Goal: Task Accomplishment & Management: Complete application form

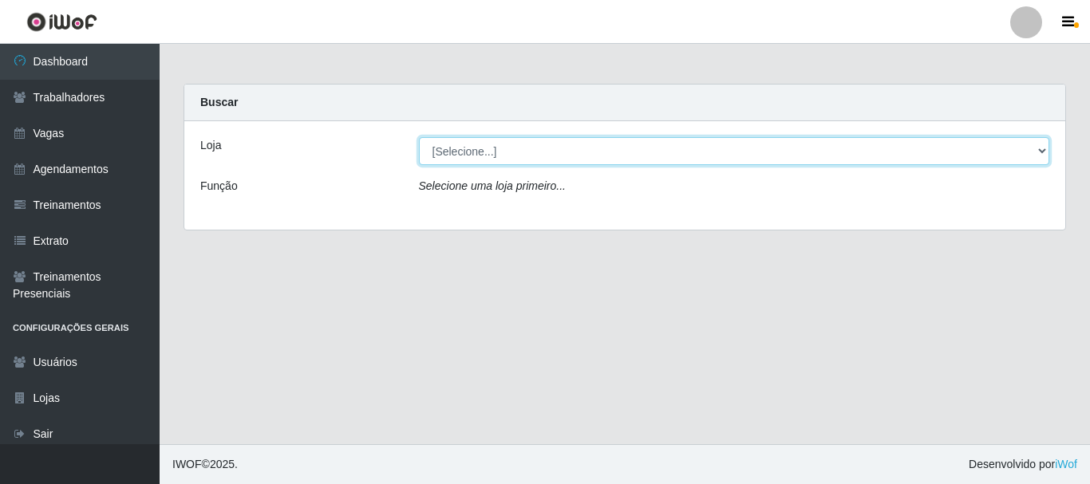
click at [477, 156] on select "[Selecione...] [PERSON_NAME]" at bounding box center [734, 151] width 631 height 28
select select "230"
click at [419, 137] on select "[Selecione...] [PERSON_NAME]" at bounding box center [734, 151] width 631 height 28
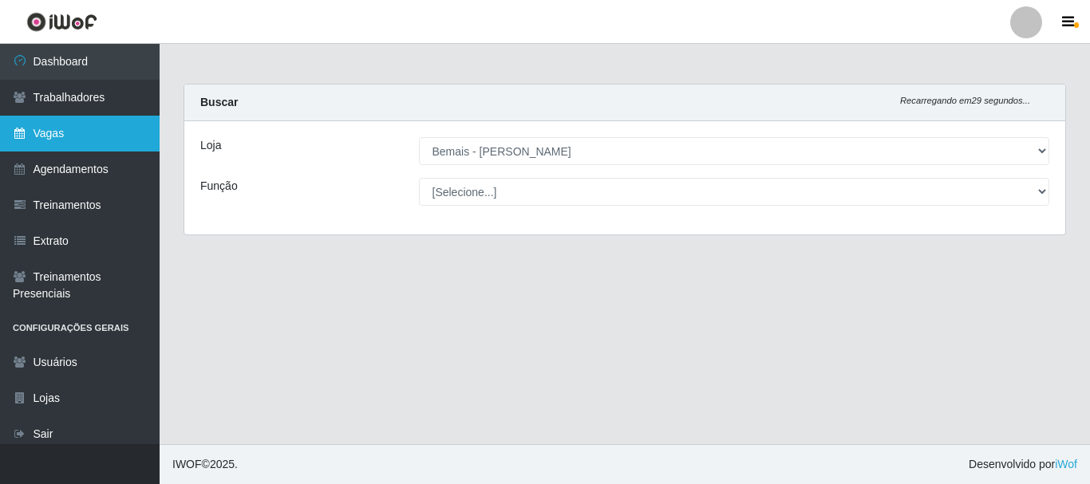
click at [91, 130] on link "Vagas" at bounding box center [80, 134] width 160 height 36
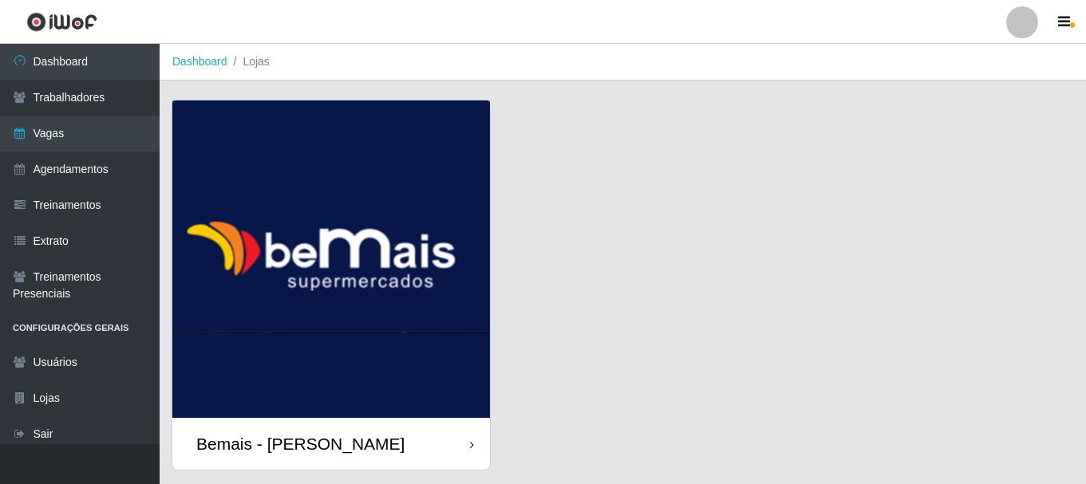
click at [399, 440] on div "Bemais - [PERSON_NAME]" at bounding box center [331, 444] width 318 height 52
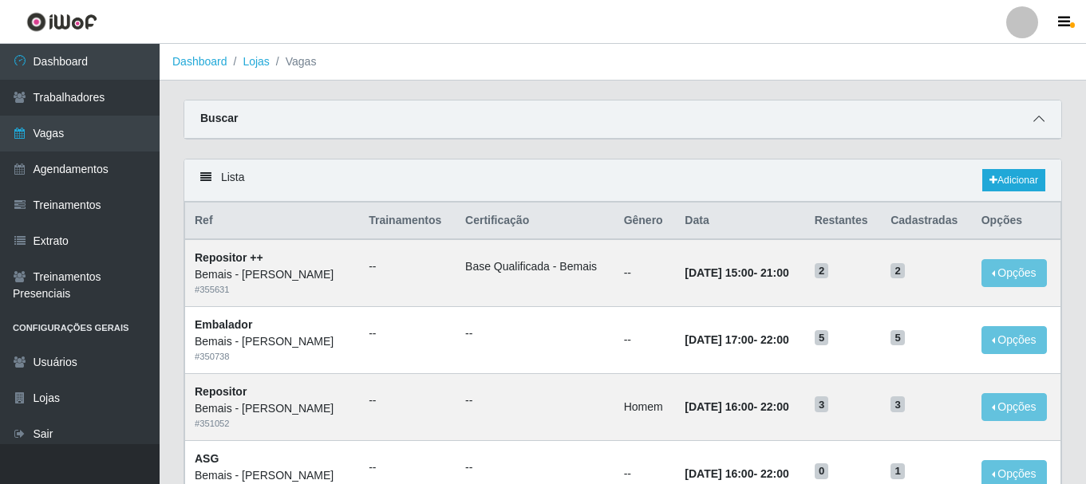
click at [1037, 117] on icon at bounding box center [1038, 118] width 11 height 11
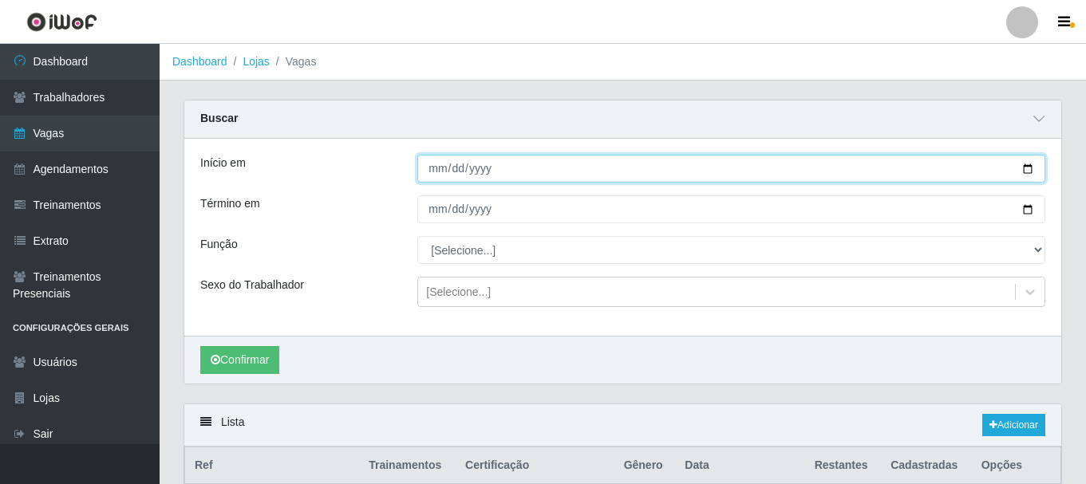
click at [1029, 168] on input "Início em" at bounding box center [731, 169] width 628 height 28
type input "[DATE]"
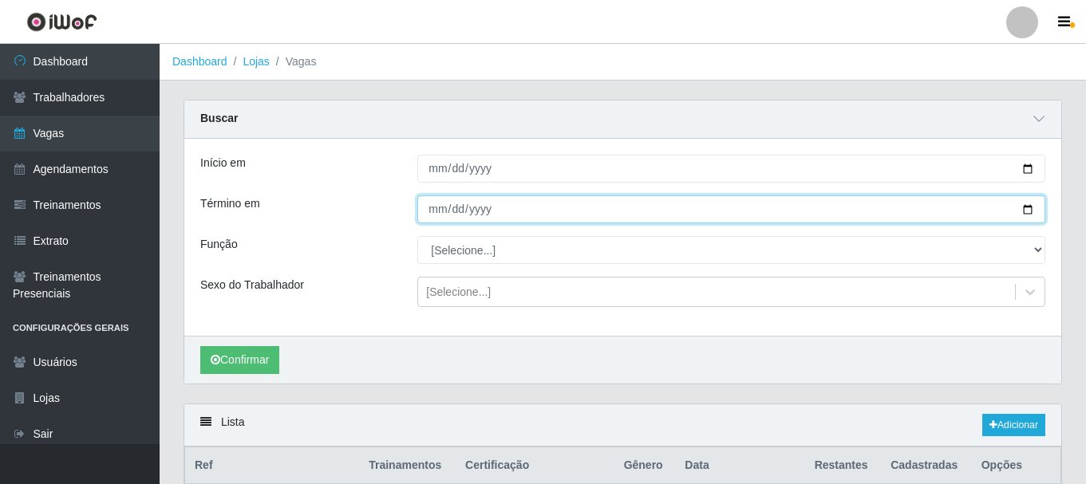
click at [1025, 210] on input "Término em" at bounding box center [731, 209] width 628 height 28
type input "[DATE]"
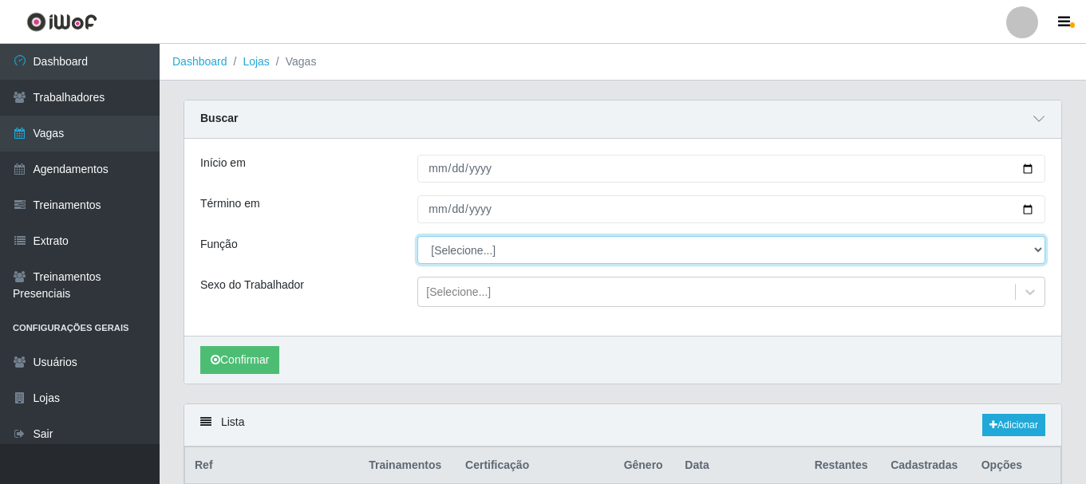
click at [605, 245] on select "[Selecione...] ASG ASG + ASG ++ Auxiliar de Depósito Auxiliar de Depósito + Aux…" at bounding box center [731, 250] width 628 height 28
select select "106"
click at [417, 237] on select "[Selecione...] ASG ASG + ASG ++ Auxiliar de Depósito Auxiliar de Depósito + Aux…" at bounding box center [731, 250] width 628 height 28
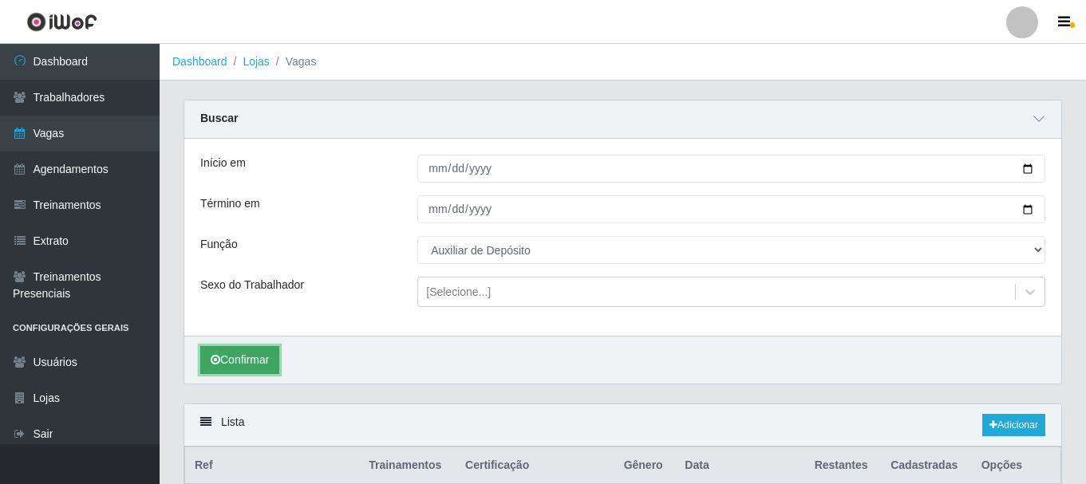
click at [240, 361] on button "Confirmar" at bounding box center [239, 360] width 79 height 28
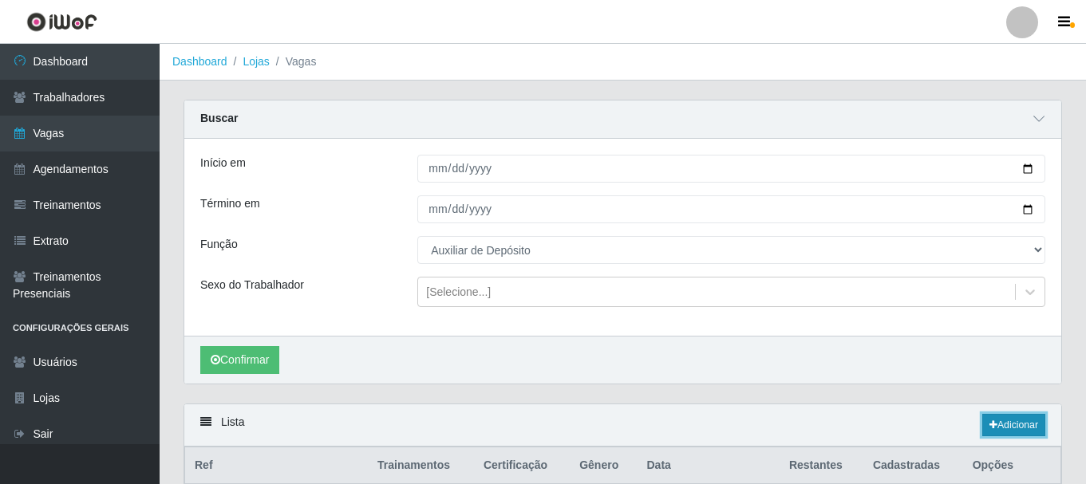
click at [1005, 424] on link "Adicionar" at bounding box center [1013, 425] width 63 height 22
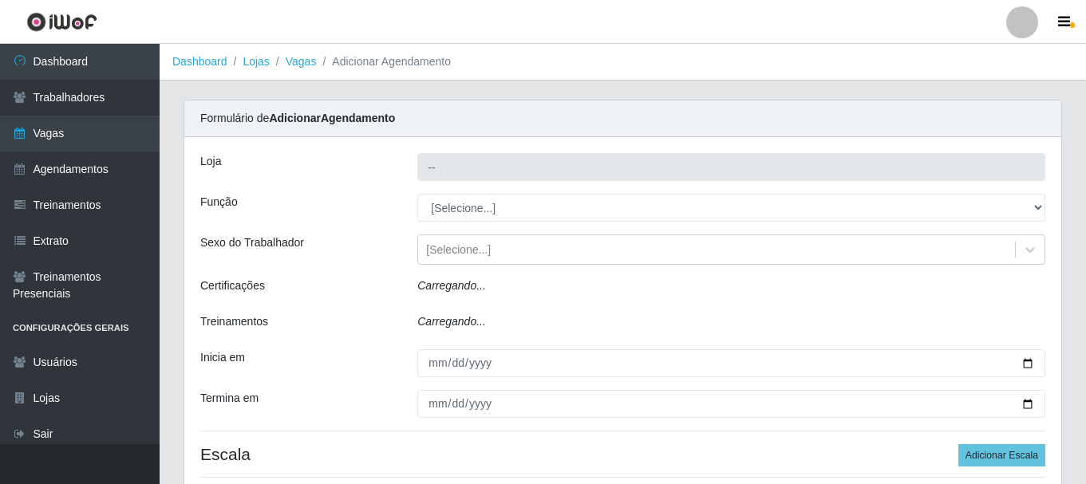
type input "Bemais - [PERSON_NAME]"
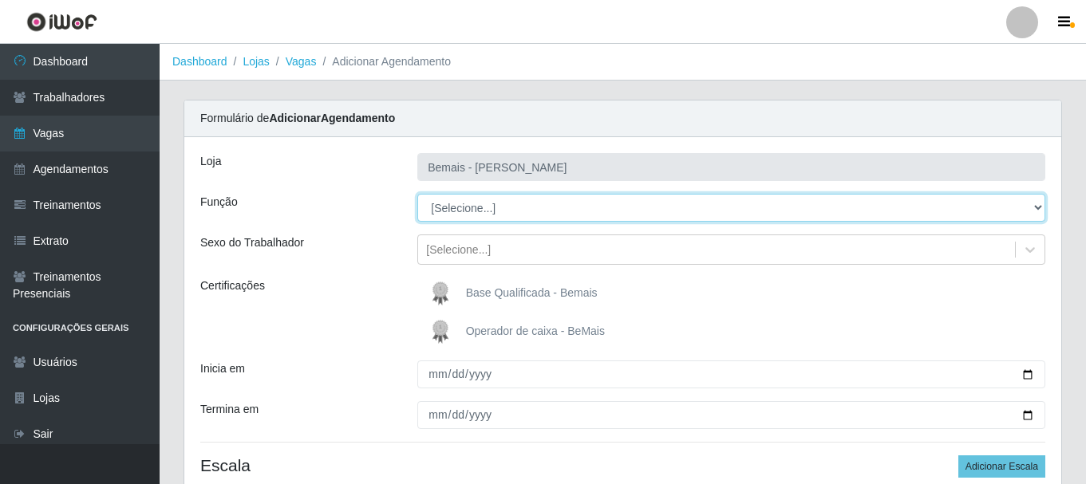
click at [511, 205] on select "[Selecione...] ASG ASG + ASG ++ Auxiliar de Depósito Auxiliar de Depósito + Aux…" at bounding box center [731, 208] width 628 height 28
select select "106"
click at [417, 194] on select "[Selecione...] ASG ASG + ASG ++ Auxiliar de Depósito Auxiliar de Depósito + Aux…" at bounding box center [731, 208] width 628 height 28
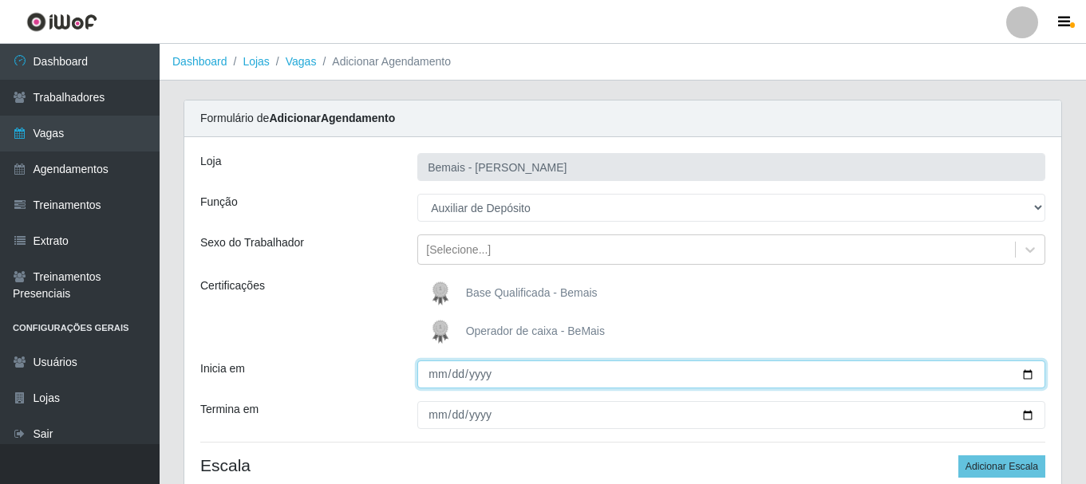
click at [1023, 375] on input "Inicia em" at bounding box center [731, 375] width 628 height 28
type input "[DATE]"
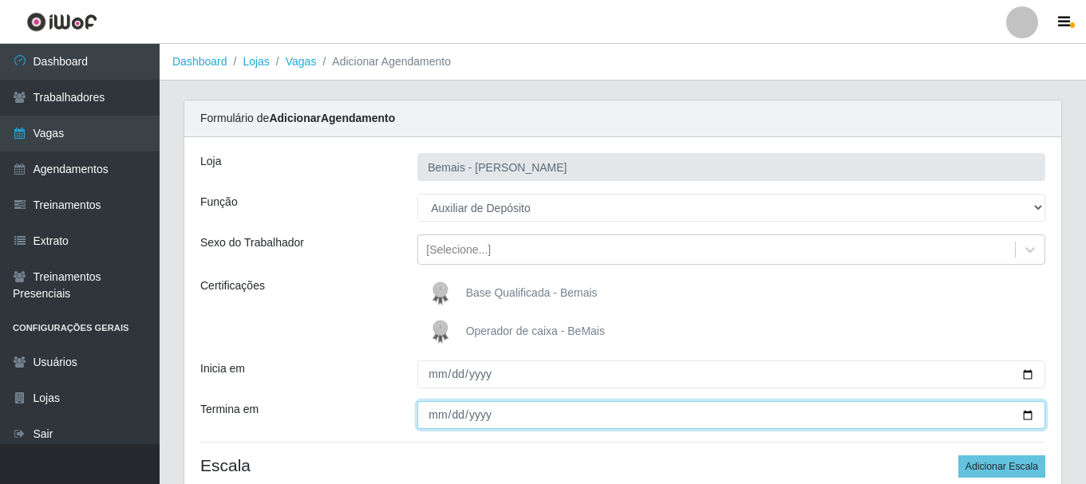
click at [1022, 410] on input "Termina em" at bounding box center [731, 415] width 628 height 28
type input "[DATE]"
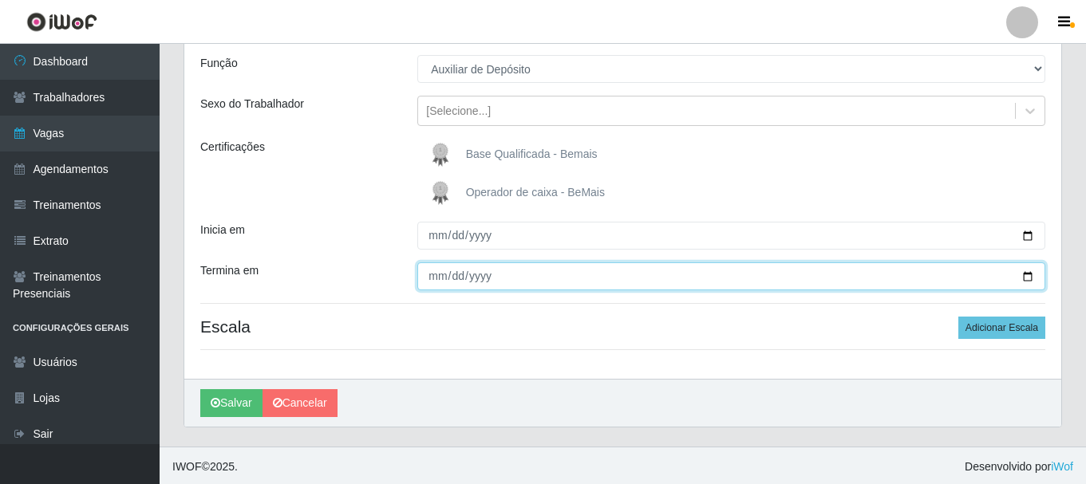
scroll to position [141, 0]
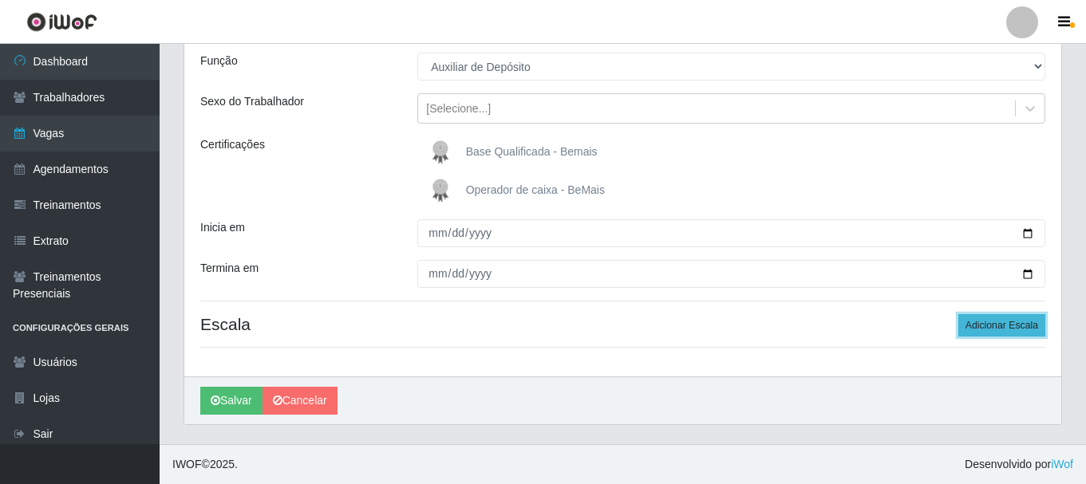
click at [997, 325] on button "Adicionar Escala" at bounding box center [1001, 325] width 87 height 22
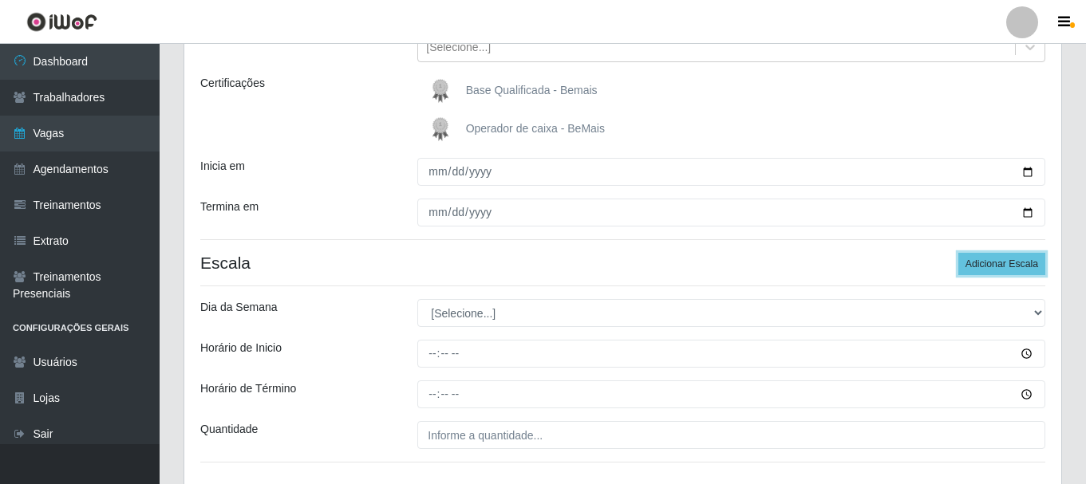
scroll to position [301, 0]
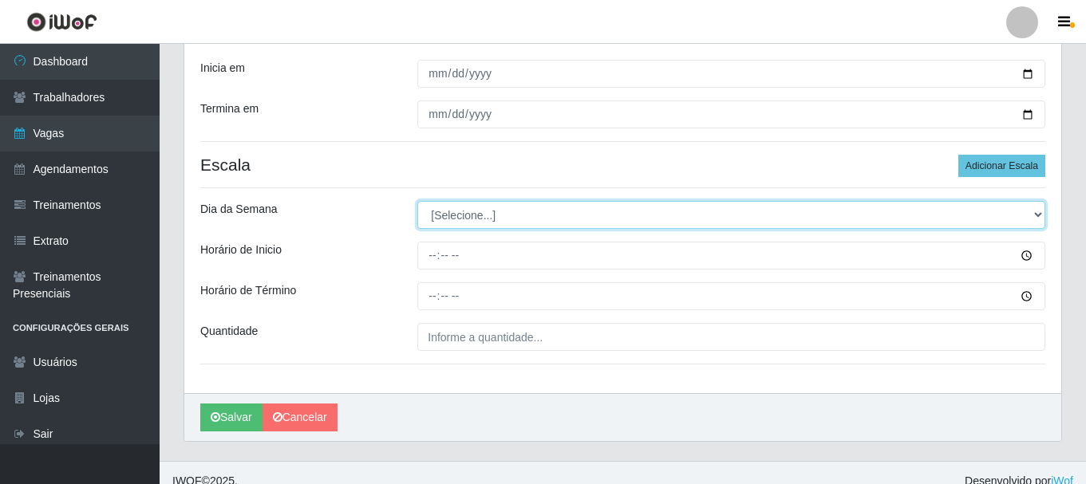
click at [476, 223] on select "[Selecione...] Segunda Terça Quarta Quinta Sexta Sábado Domingo" at bounding box center [731, 215] width 628 height 28
click at [417, 201] on select "[Selecione...] Segunda Terça Quarta Quinta Sexta Sábado Domingo" at bounding box center [731, 215] width 628 height 28
click at [467, 220] on select "[Selecione...] Segunda Terça Quarta Quinta Sexta Sábado Domingo" at bounding box center [731, 215] width 628 height 28
click at [466, 213] on select "[Selecione...] Segunda Terça Quarta Quinta Sexta Sábado Domingo" at bounding box center [731, 215] width 628 height 28
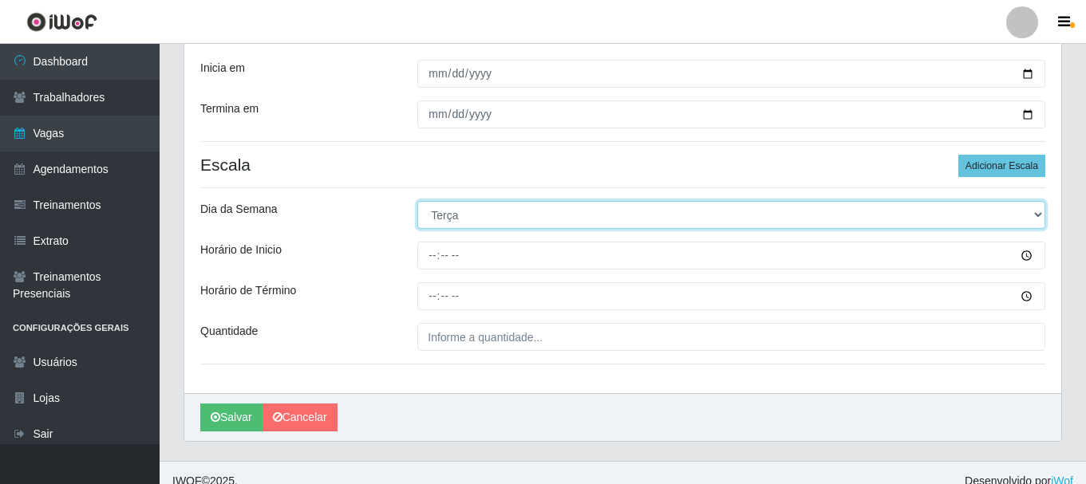
select select "1"
click at [417, 201] on select "[Selecione...] Segunda Terça Quarta Quinta Sexta Sábado Domingo" at bounding box center [731, 215] width 628 height 28
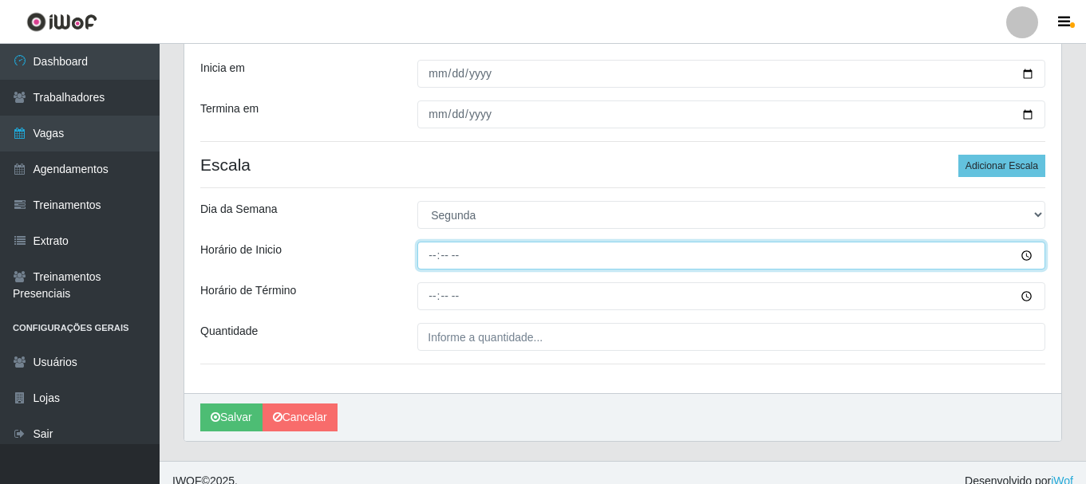
click at [440, 258] on input "Horário de Inicio" at bounding box center [731, 256] width 628 height 28
type input "08:00"
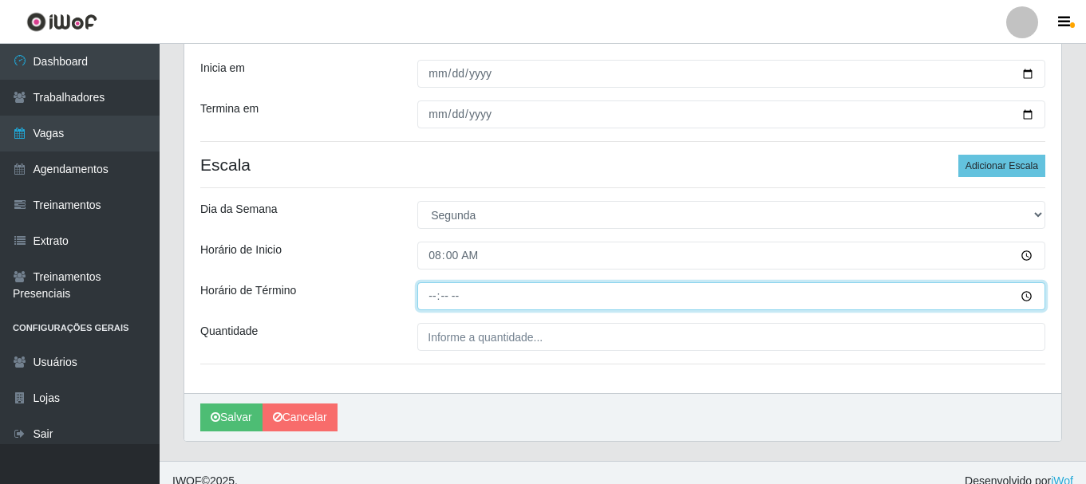
click at [429, 296] on input "Horário de Término" at bounding box center [731, 296] width 628 height 28
type input "14:00"
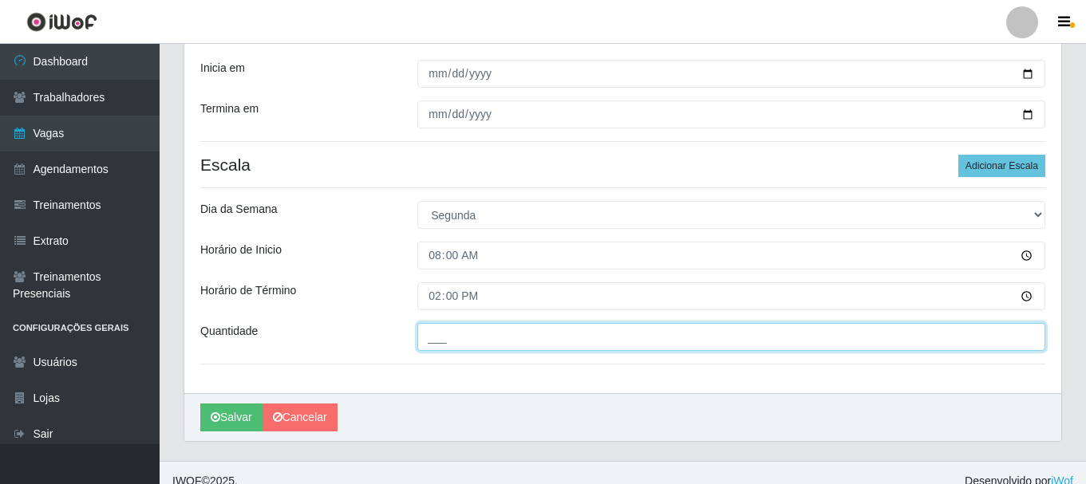
click at [452, 347] on input "___" at bounding box center [731, 337] width 628 height 28
type input "1__"
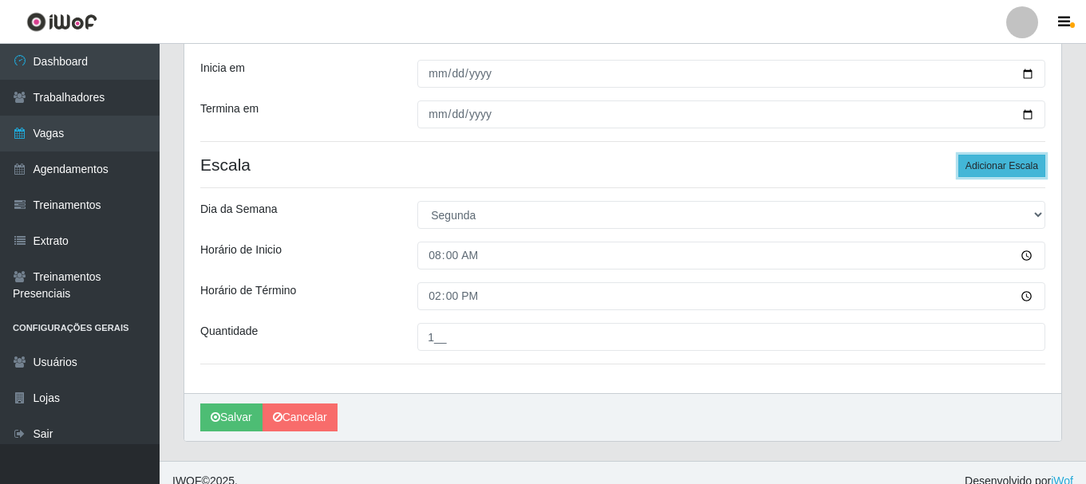
click at [981, 169] on button "Adicionar Escala" at bounding box center [1001, 166] width 87 height 22
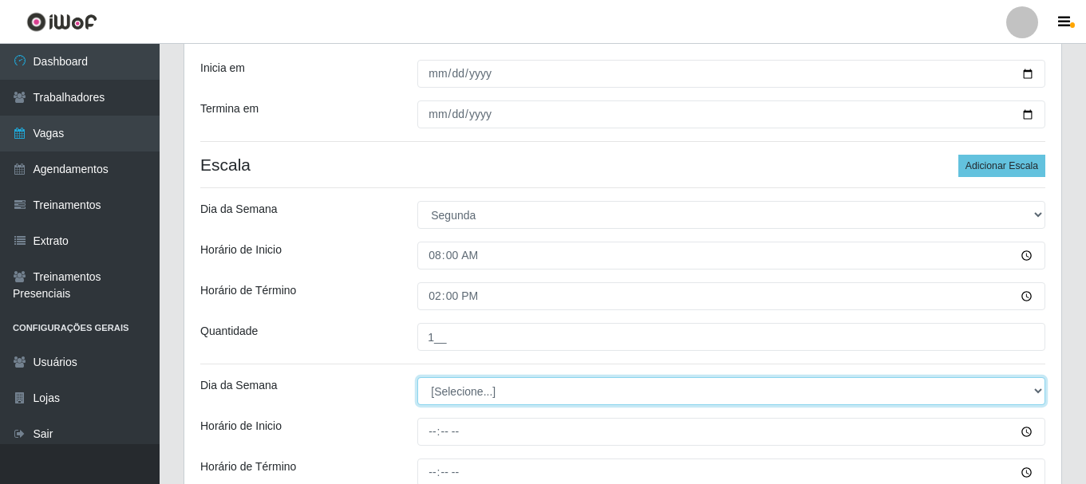
click at [490, 391] on select "[Selecione...] Segunda Terça Quarta Quinta Sexta Sábado Domingo" at bounding box center [731, 391] width 628 height 28
select select "2"
click at [417, 377] on select "[Selecione...] Segunda Terça Quarta Quinta Sexta Sábado Domingo" at bounding box center [731, 391] width 628 height 28
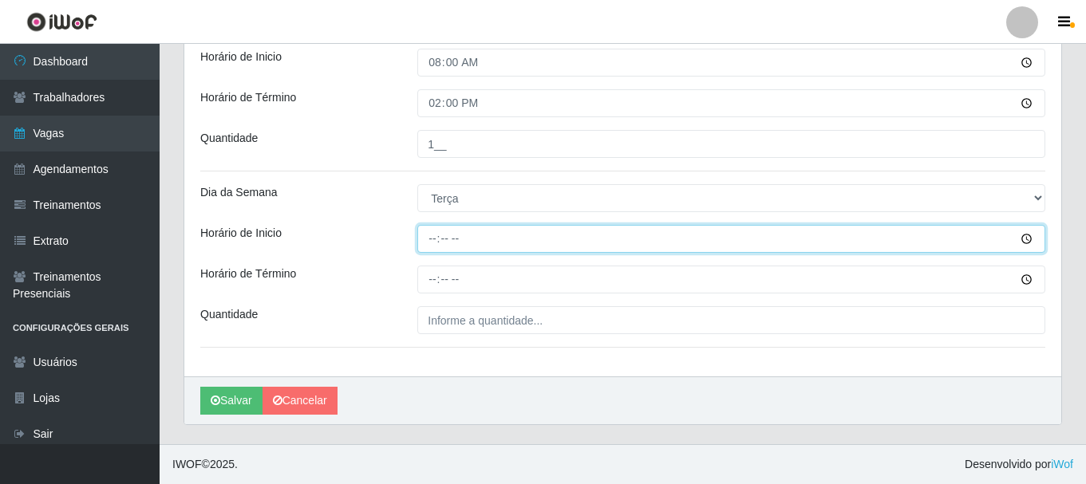
click at [432, 232] on input "Horário de Inicio" at bounding box center [731, 239] width 628 height 28
type input "08:00"
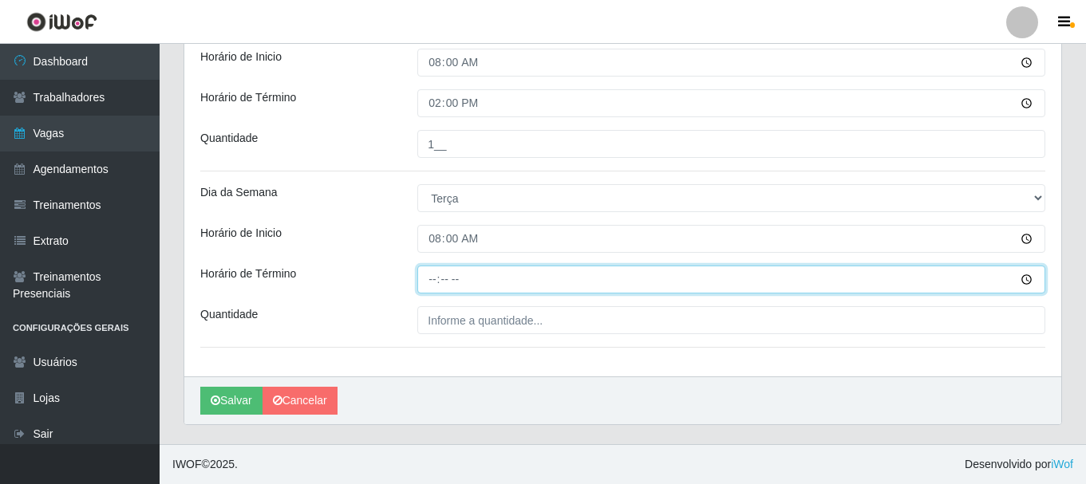
click at [438, 280] on input "Horário de Término" at bounding box center [731, 280] width 628 height 28
type input "14:00"
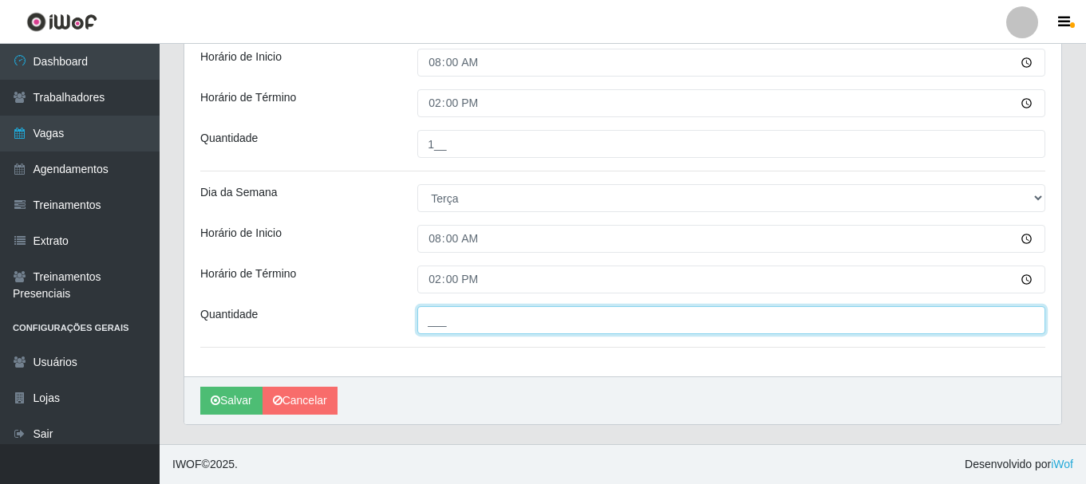
click at [450, 318] on input "___" at bounding box center [731, 320] width 628 height 28
type input "1__"
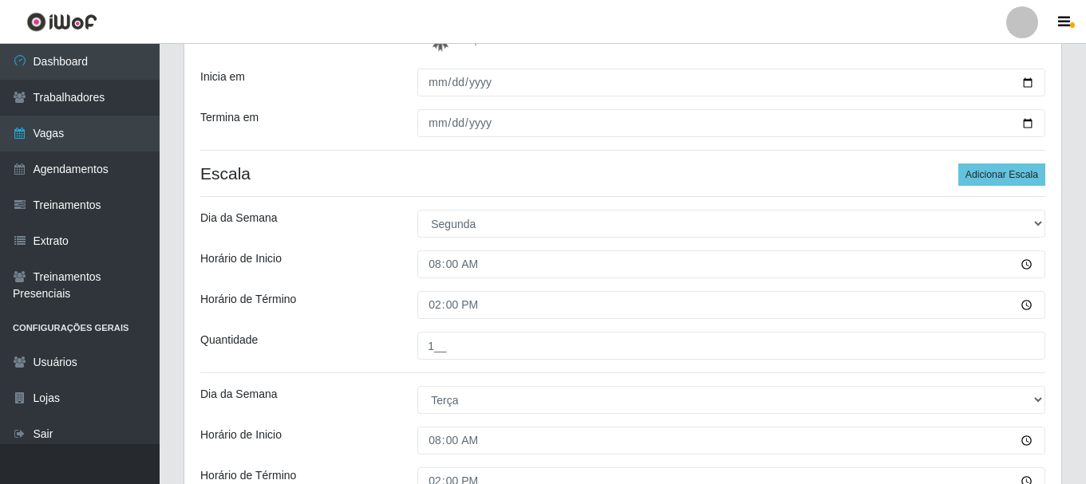
scroll to position [255, 0]
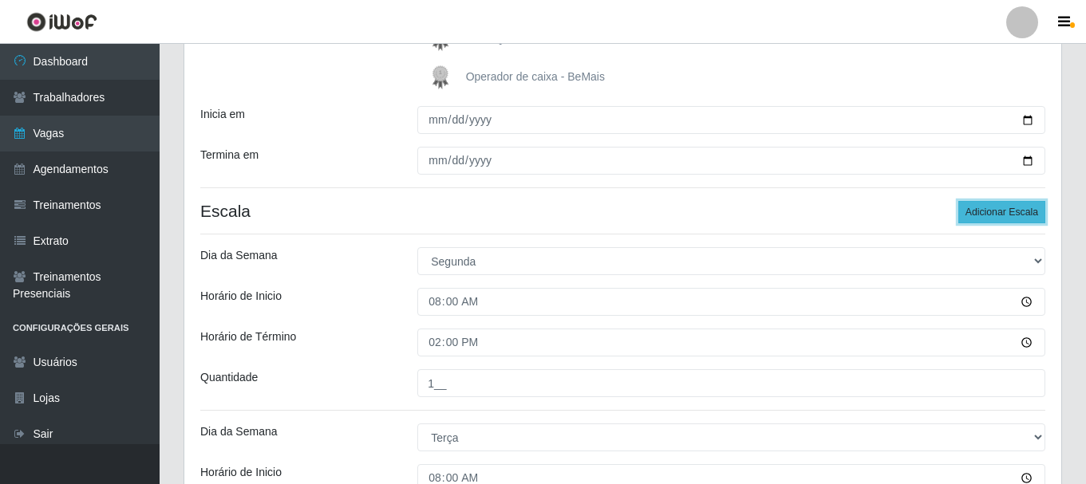
click at [1021, 215] on button "Adicionar Escala" at bounding box center [1001, 212] width 87 height 22
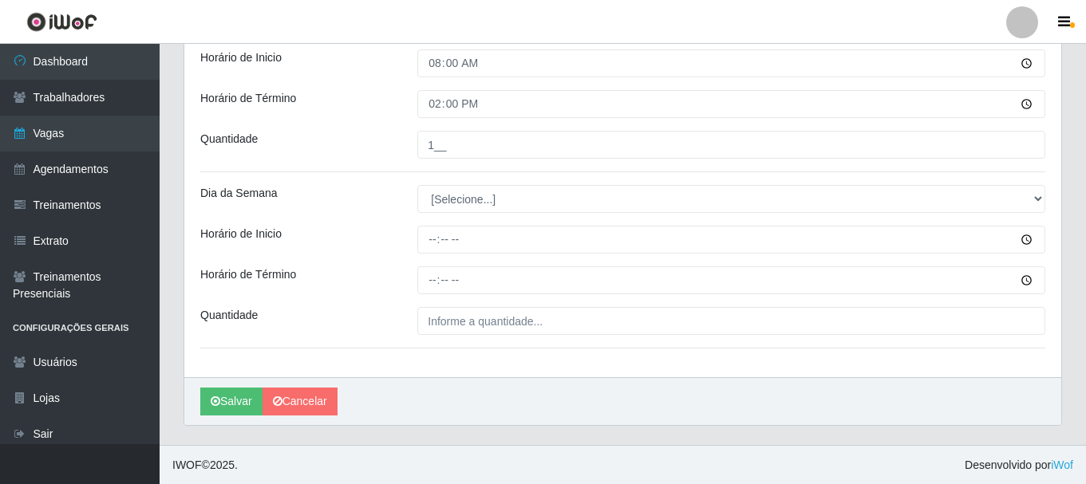
scroll to position [670, 0]
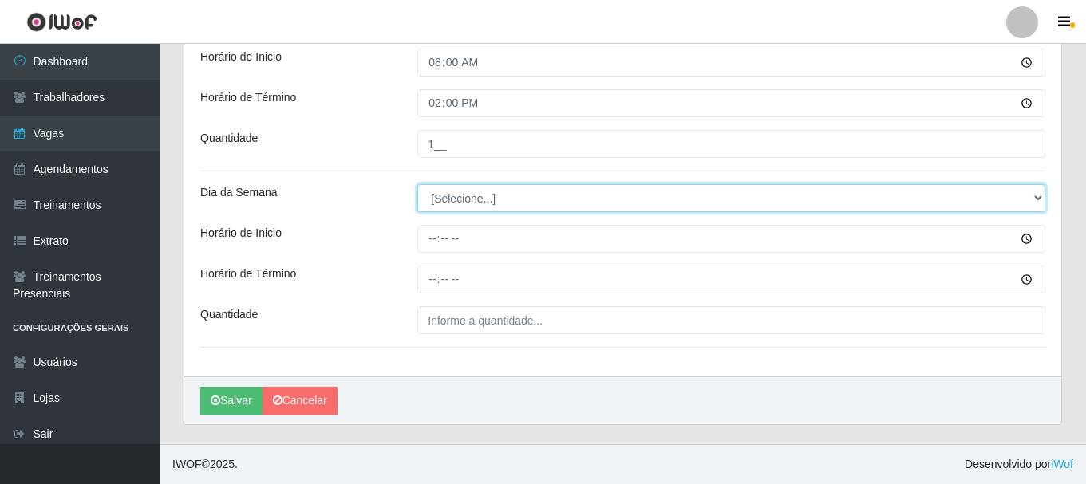
click at [443, 207] on select "[Selecione...] Segunda Terça Quarta Quinta Sexta Sábado Domingo" at bounding box center [731, 198] width 628 height 28
select select "3"
click at [417, 184] on select "[Selecione...] Segunda Terça Quarta Quinta Sexta Sábado Domingo" at bounding box center [731, 198] width 628 height 28
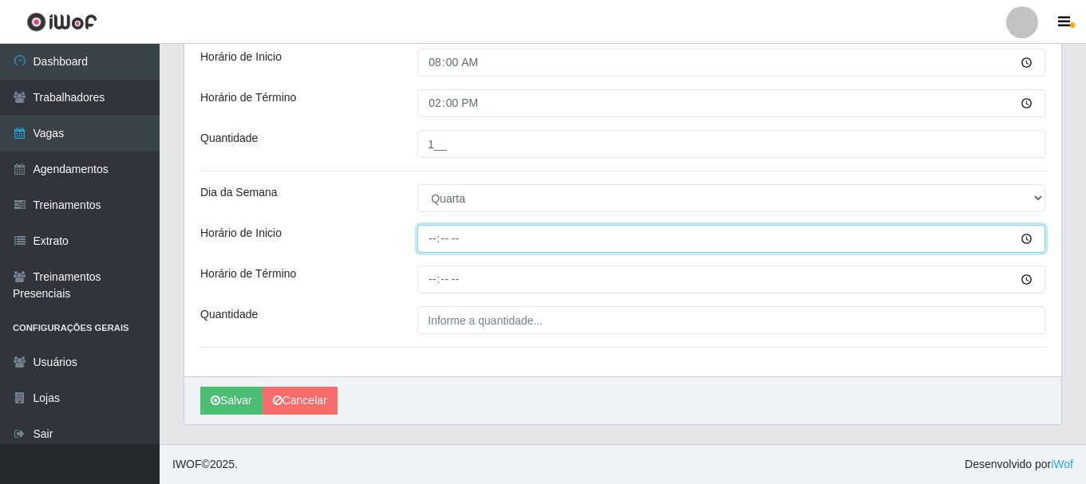
click at [425, 232] on input "Horário de Inicio" at bounding box center [731, 239] width 628 height 28
type input "08:00"
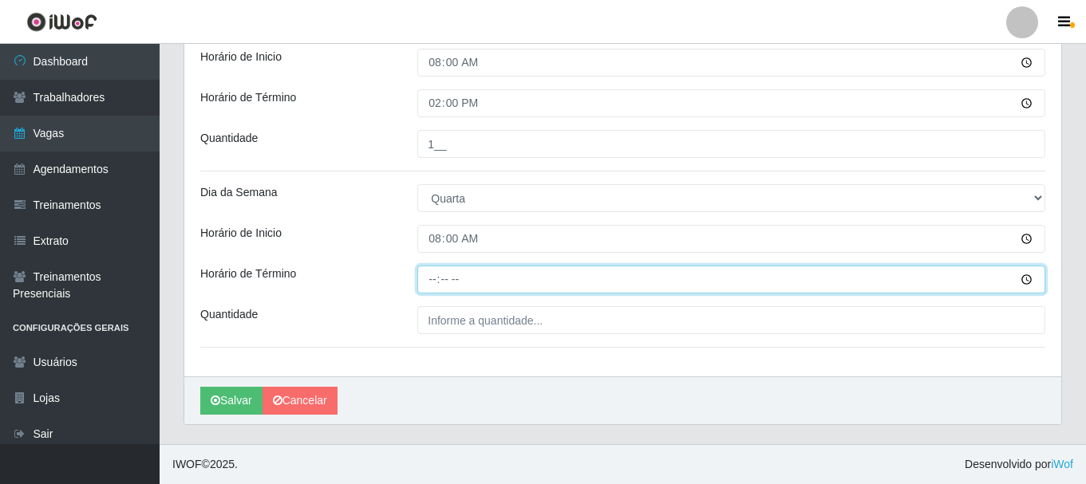
click at [431, 278] on input "Horário de Término" at bounding box center [731, 280] width 628 height 28
type input "14:00"
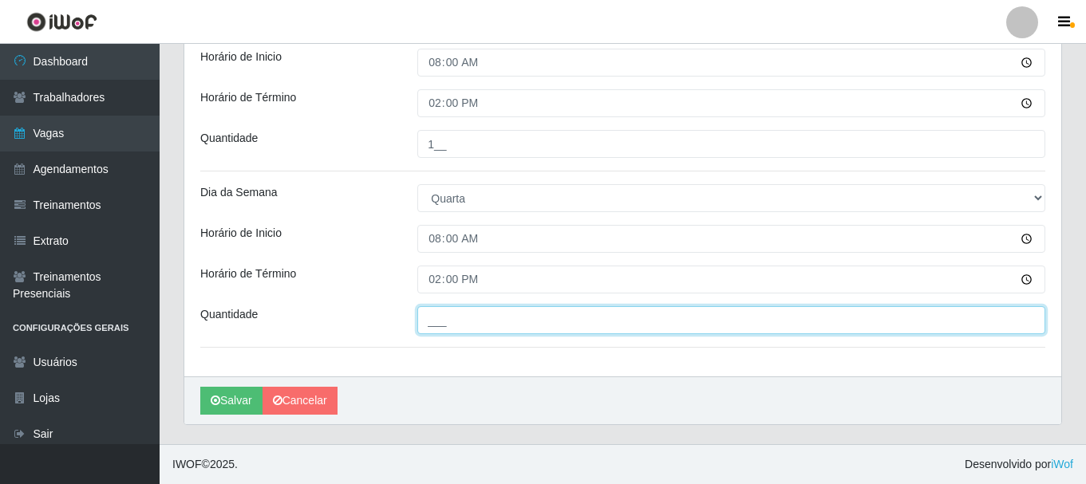
drag, startPoint x: 442, startPoint y: 317, endPoint x: 470, endPoint y: 319, distance: 28.0
click at [446, 318] on input "___" at bounding box center [731, 320] width 628 height 28
type input "1__"
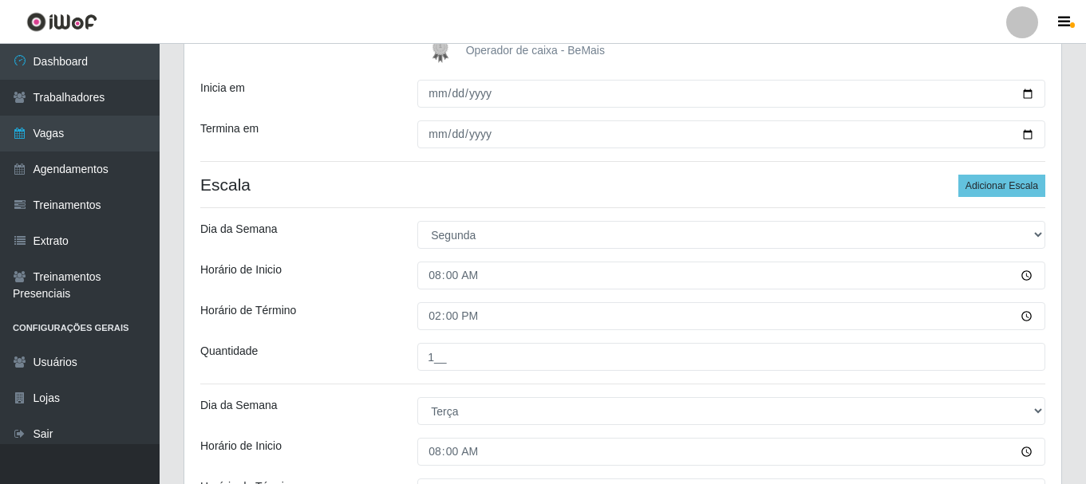
scroll to position [271, 0]
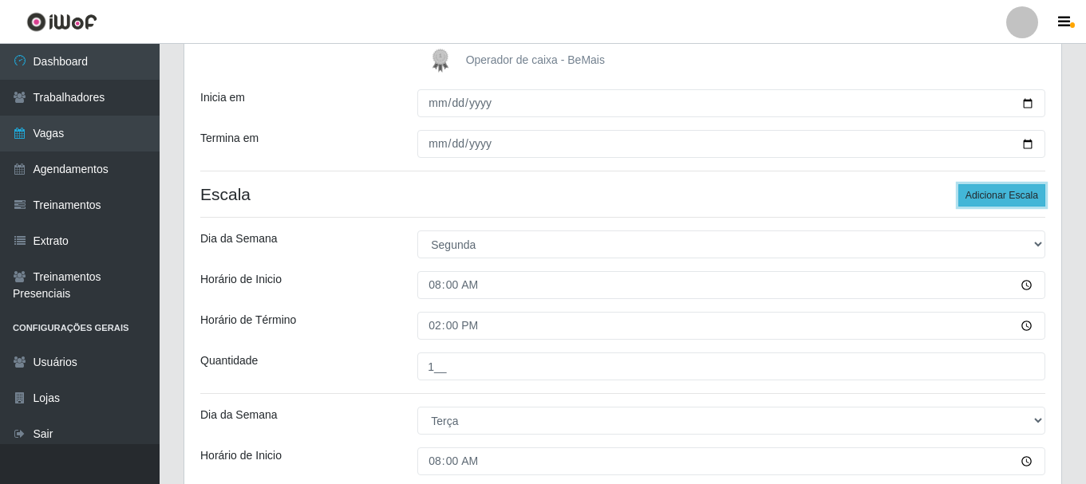
click at [968, 185] on button "Adicionar Escala" at bounding box center [1001, 195] width 87 height 22
click at [969, 185] on button "Adicionar Escala" at bounding box center [1001, 195] width 87 height 22
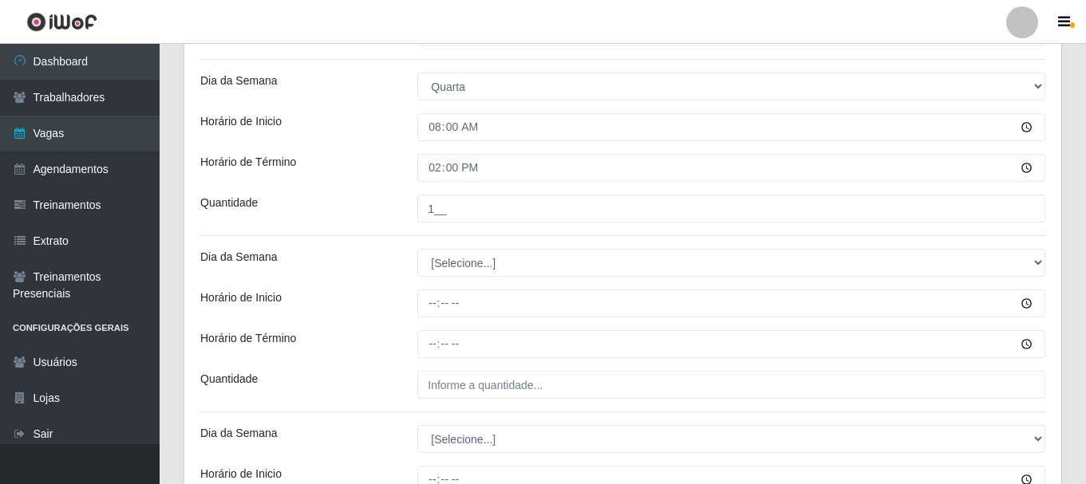
scroll to position [910, 0]
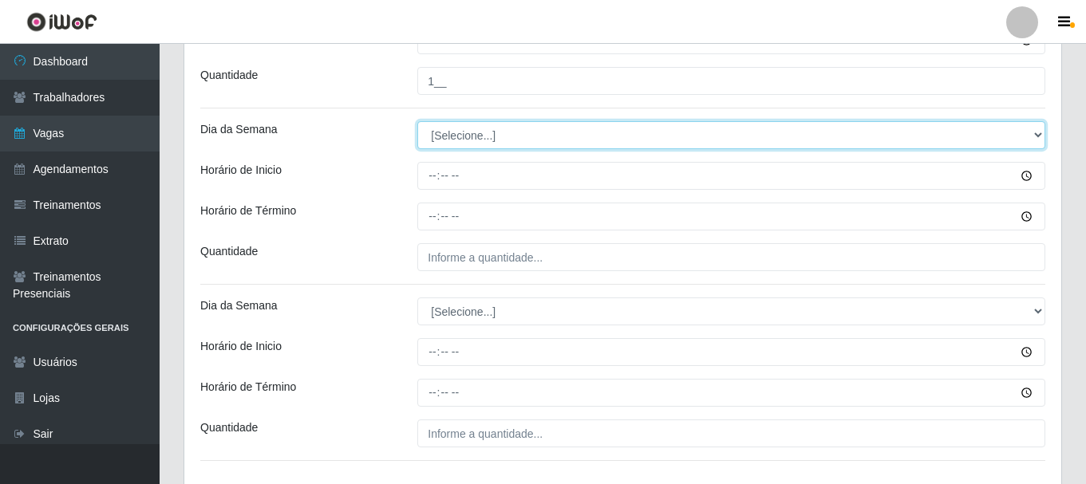
click at [465, 139] on select "[Selecione...] Segunda Terça Quarta Quinta Sexta Sábado Domingo" at bounding box center [731, 135] width 628 height 28
select select "4"
click at [417, 121] on select "[Selecione...] Segunda Terça Quarta Quinta Sexta Sábado Domingo" at bounding box center [731, 135] width 628 height 28
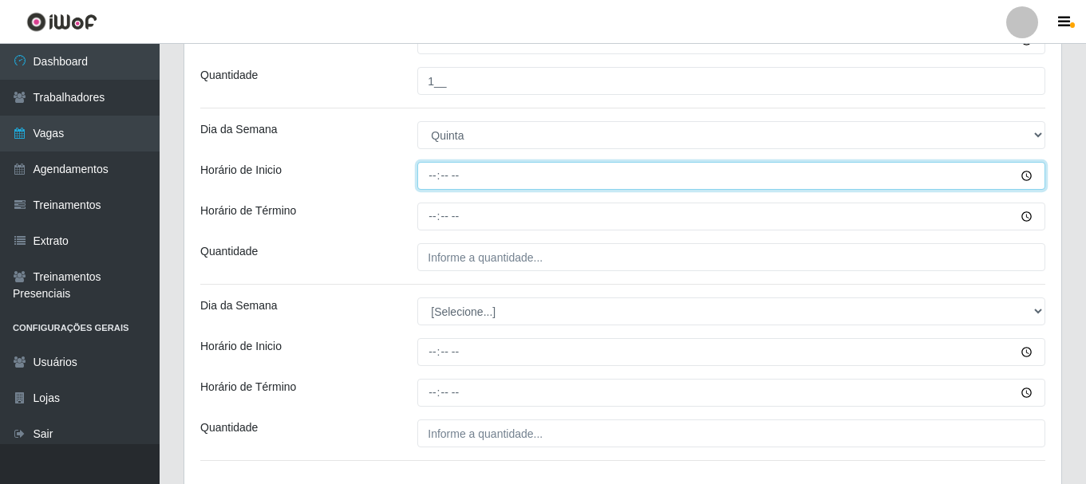
click at [428, 178] on input "Horário de Inicio" at bounding box center [731, 176] width 628 height 28
type input "08:00"
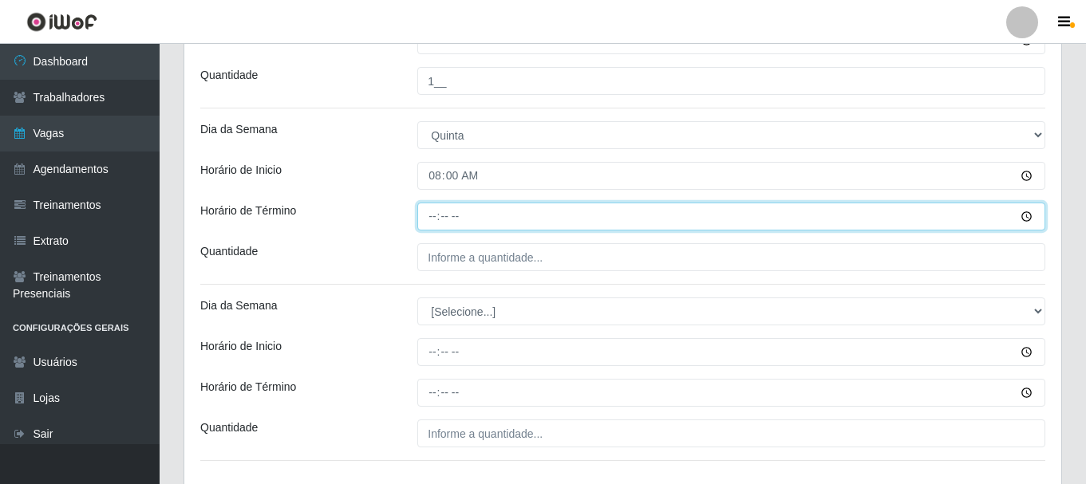
click at [437, 217] on input "Horário de Término" at bounding box center [731, 217] width 628 height 28
type input "14:00"
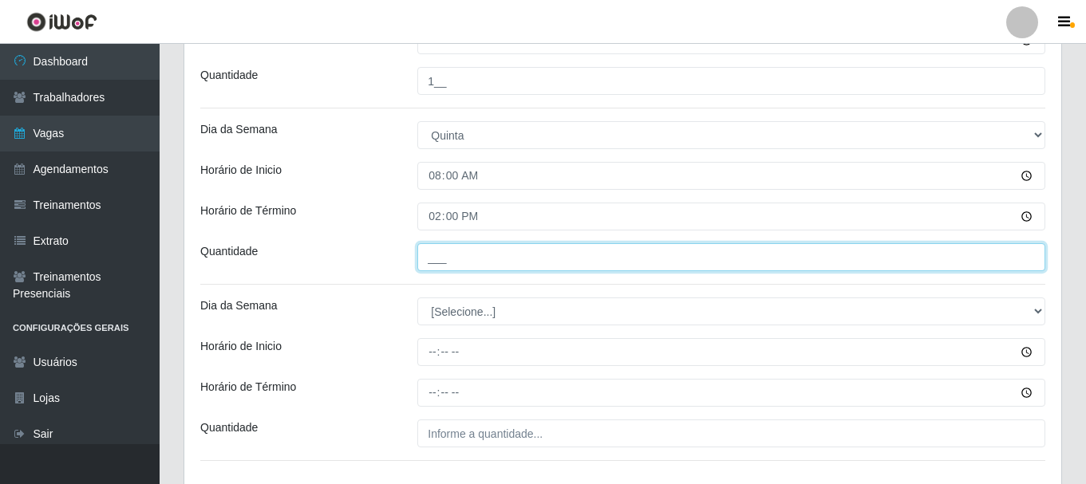
click at [442, 257] on input "___" at bounding box center [731, 257] width 628 height 28
type input "1__"
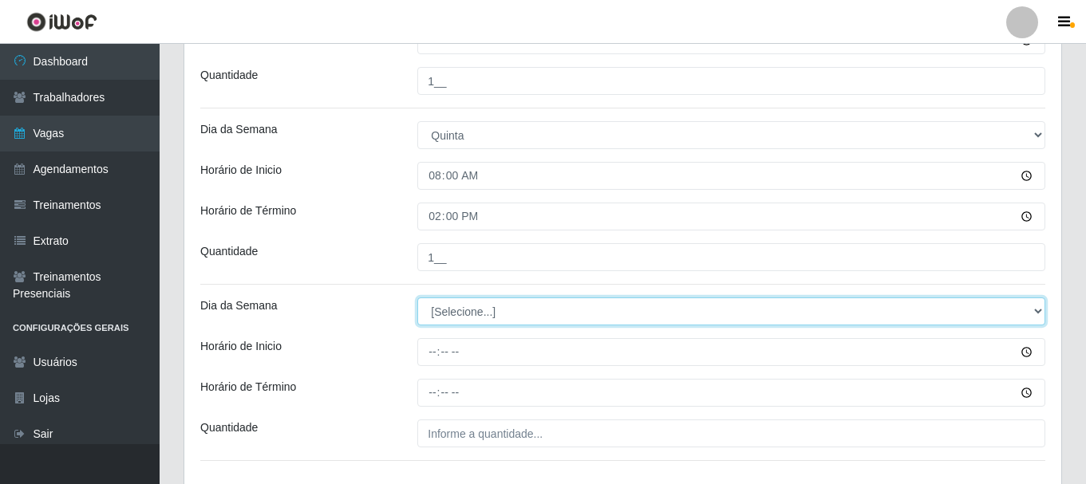
click at [452, 318] on select "[Selecione...] Segunda Terça Quarta Quinta Sexta Sábado Domingo" at bounding box center [731, 312] width 628 height 28
select select "5"
click at [417, 298] on select "[Selecione...] Segunda Terça Quarta Quinta Sexta Sábado Domingo" at bounding box center [731, 312] width 628 height 28
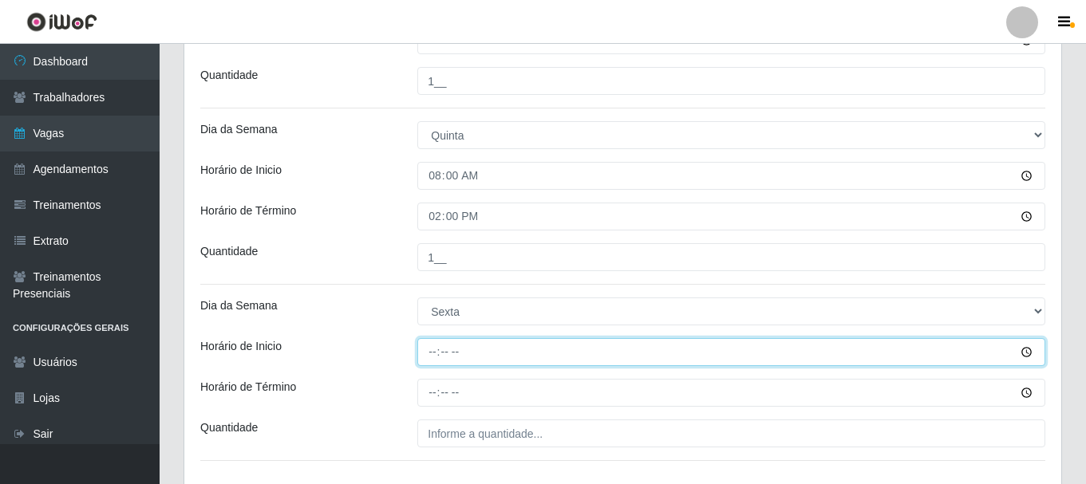
click at [433, 354] on input "Horário de Inicio" at bounding box center [731, 352] width 628 height 28
type input "08:00"
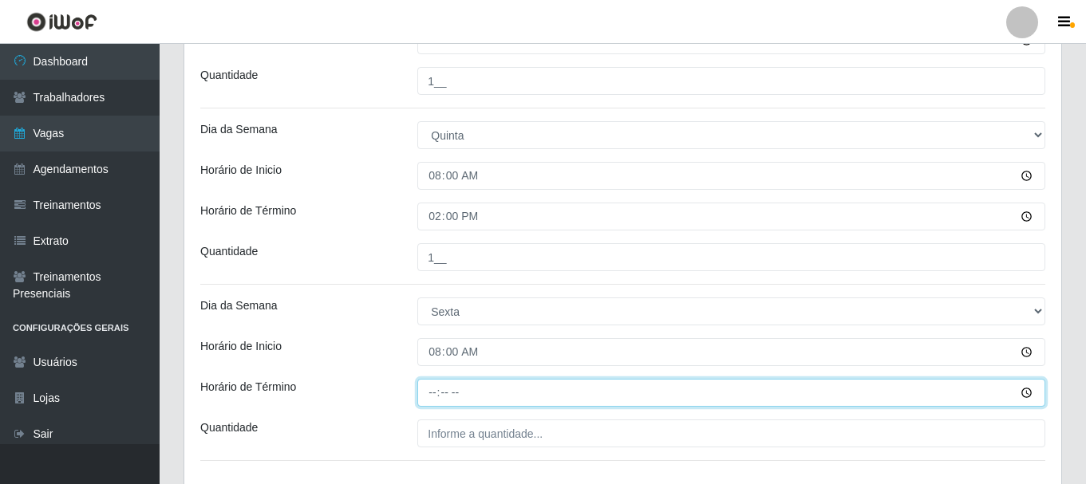
click at [437, 393] on input "Horário de Término" at bounding box center [731, 393] width 628 height 28
type input "14:00"
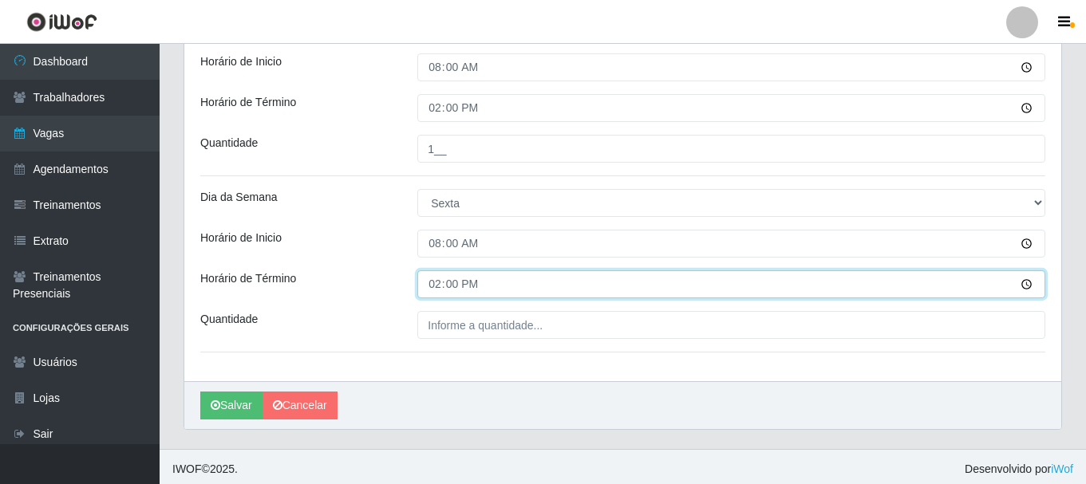
scroll to position [1023, 0]
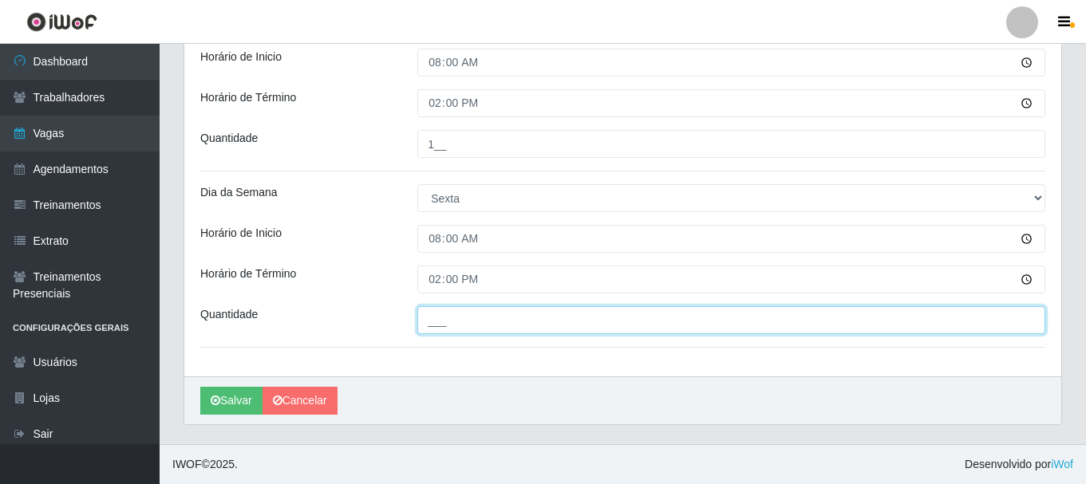
click at [481, 323] on input "___" at bounding box center [731, 320] width 628 height 28
type input "1__"
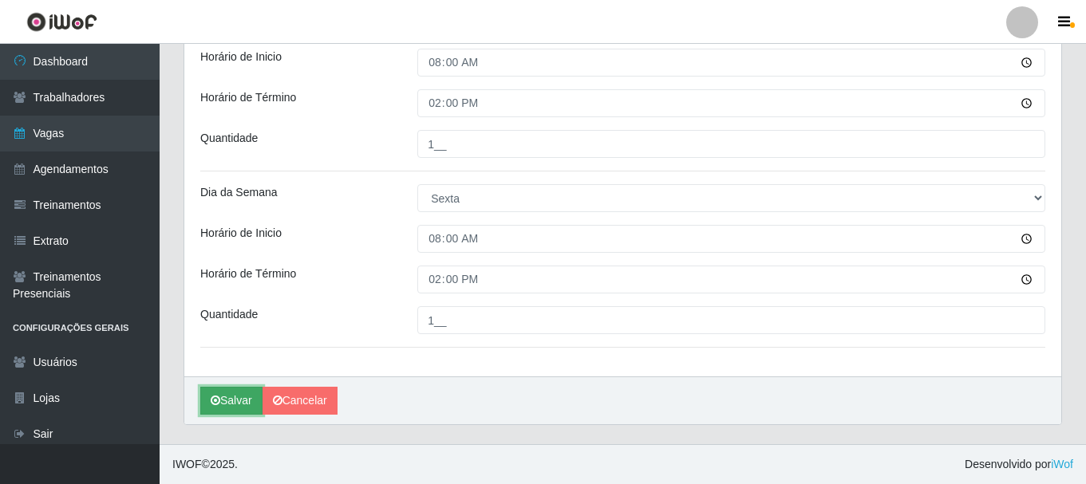
click at [231, 397] on button "Salvar" at bounding box center [231, 401] width 62 height 28
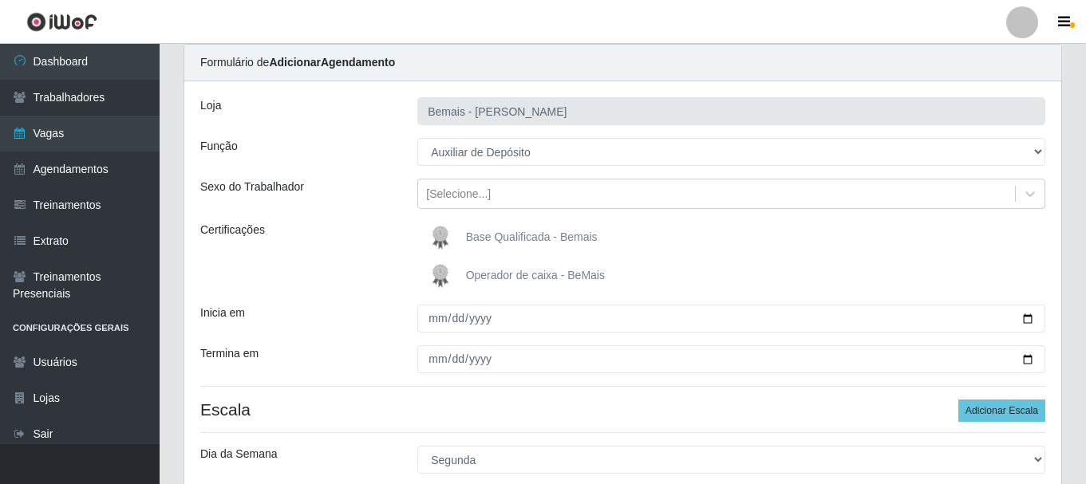
scroll to position [0, 0]
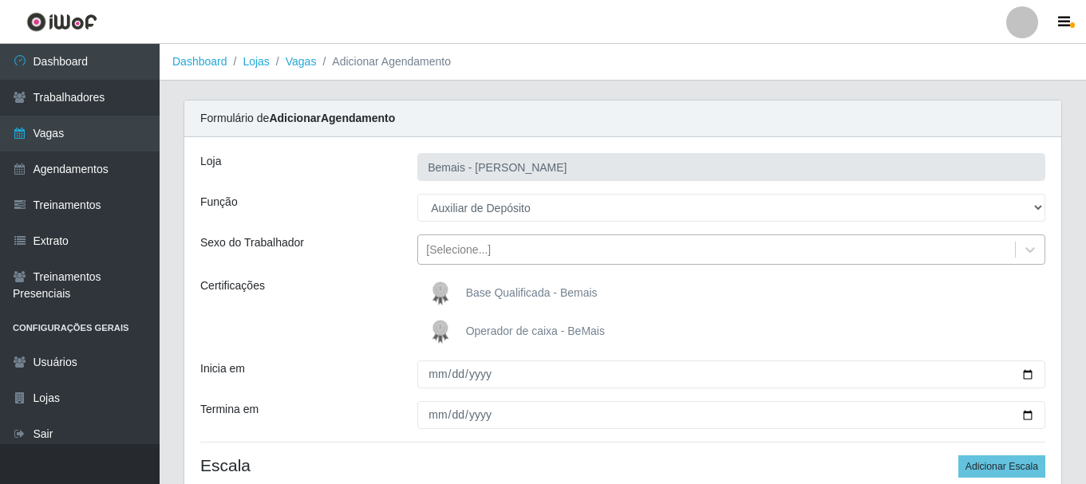
click at [489, 254] on div "[Selecione...]" at bounding box center [716, 250] width 597 height 26
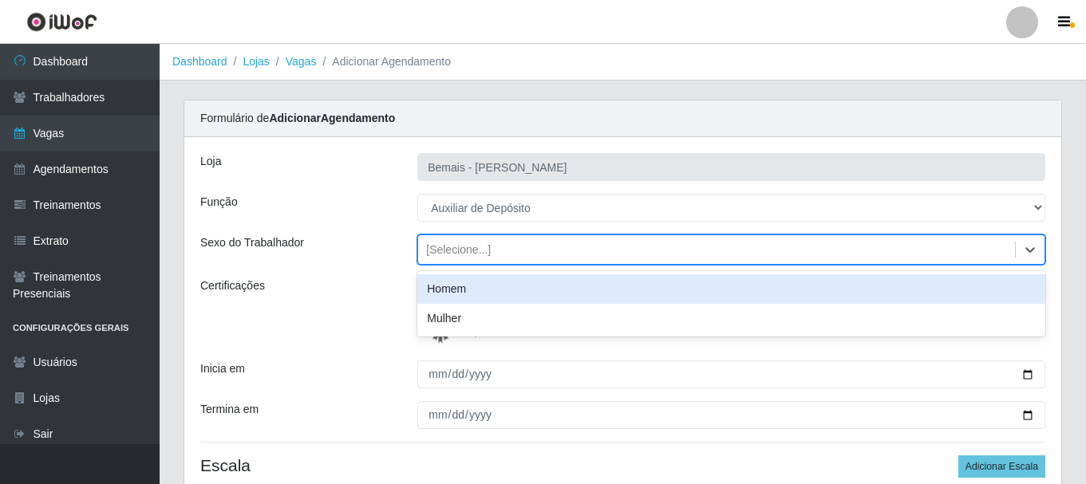
click at [484, 295] on div "Homem" at bounding box center [731, 289] width 628 height 30
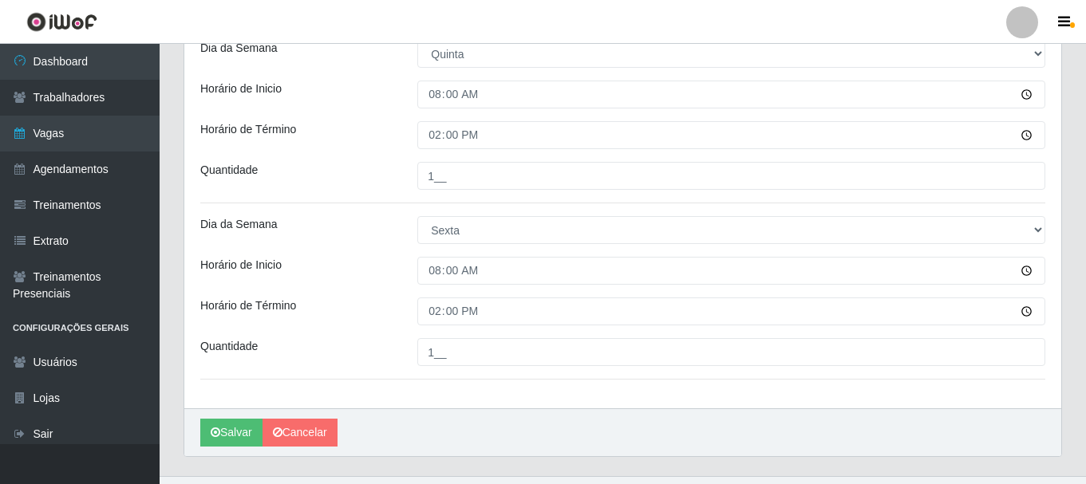
scroll to position [1023, 0]
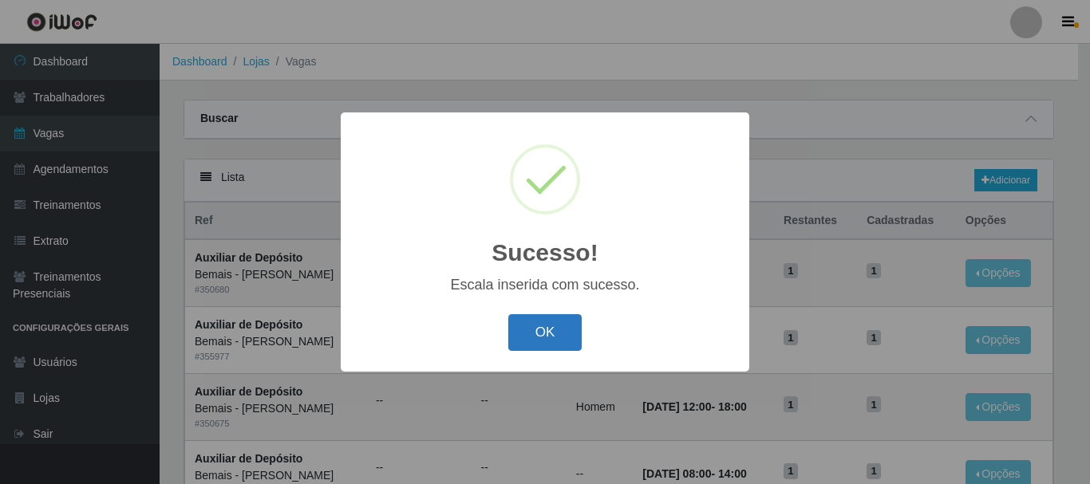
click at [563, 325] on button "OK" at bounding box center [545, 333] width 74 height 38
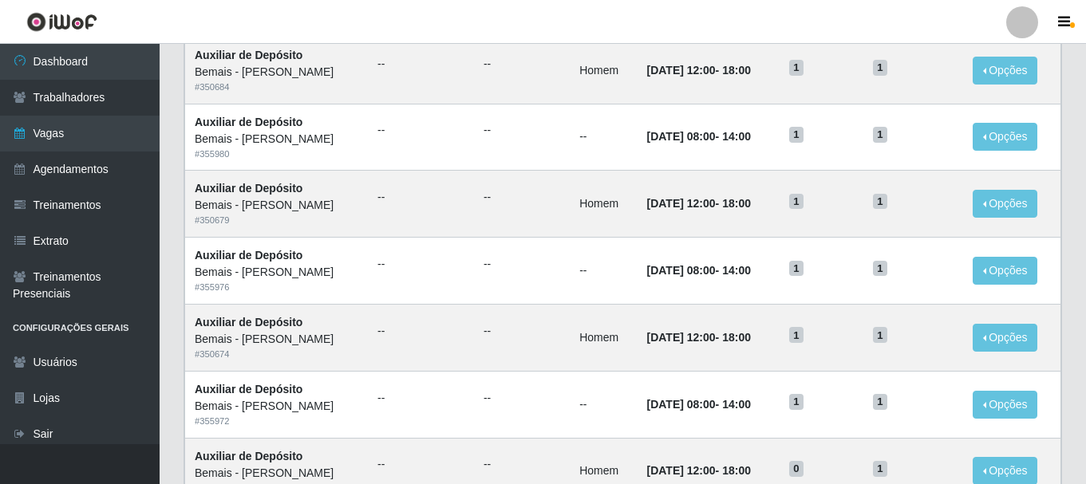
scroll to position [868, 0]
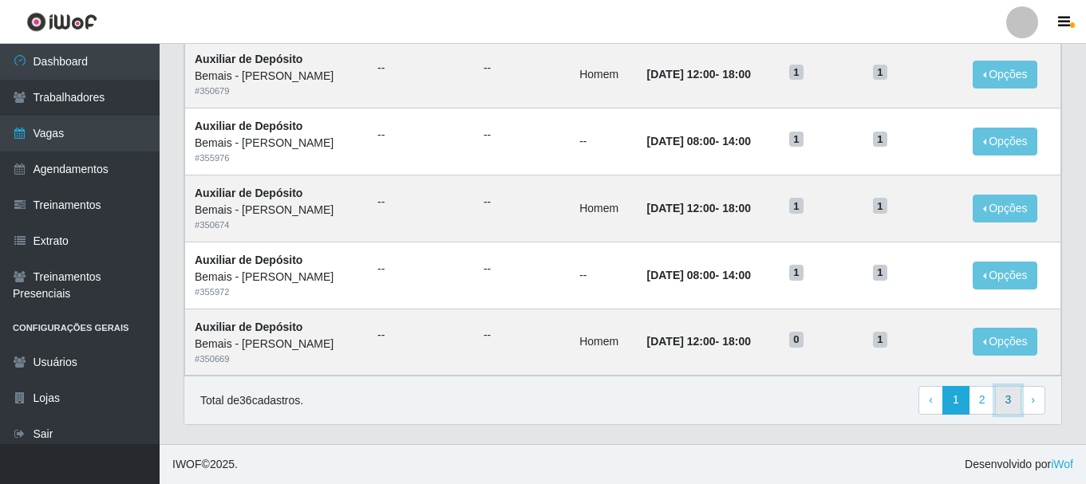
click at [1006, 397] on link "3" at bounding box center [1008, 400] width 27 height 29
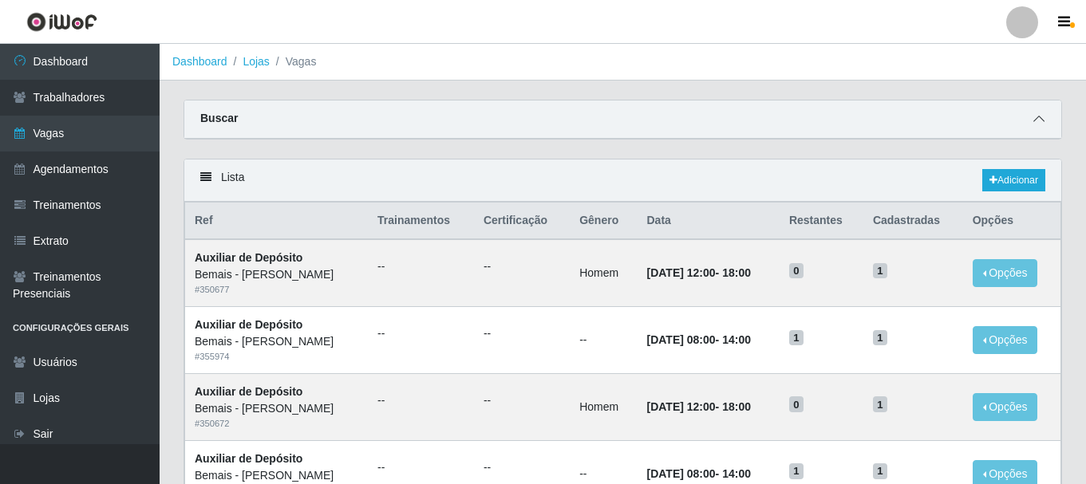
click at [1037, 118] on icon at bounding box center [1038, 118] width 11 height 11
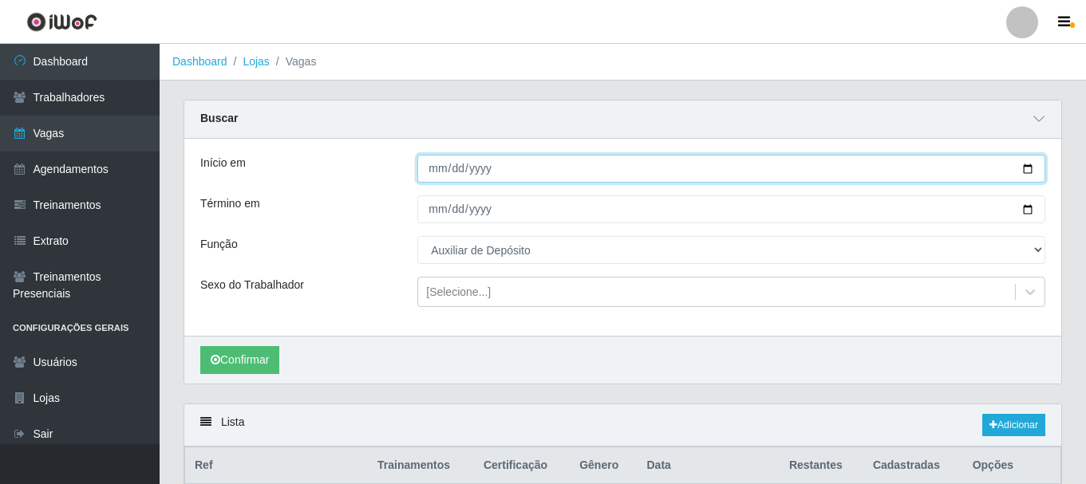
click at [1029, 165] on input "[DATE]" at bounding box center [731, 169] width 628 height 28
type input "2025-10-06"
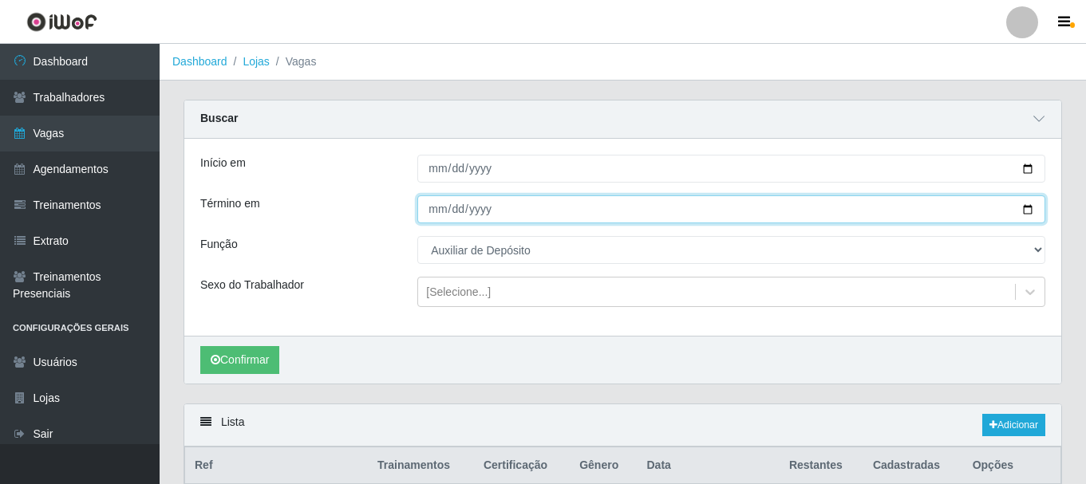
click at [440, 214] on input "[DATE]" at bounding box center [731, 209] width 628 height 28
type input "2025-10-06"
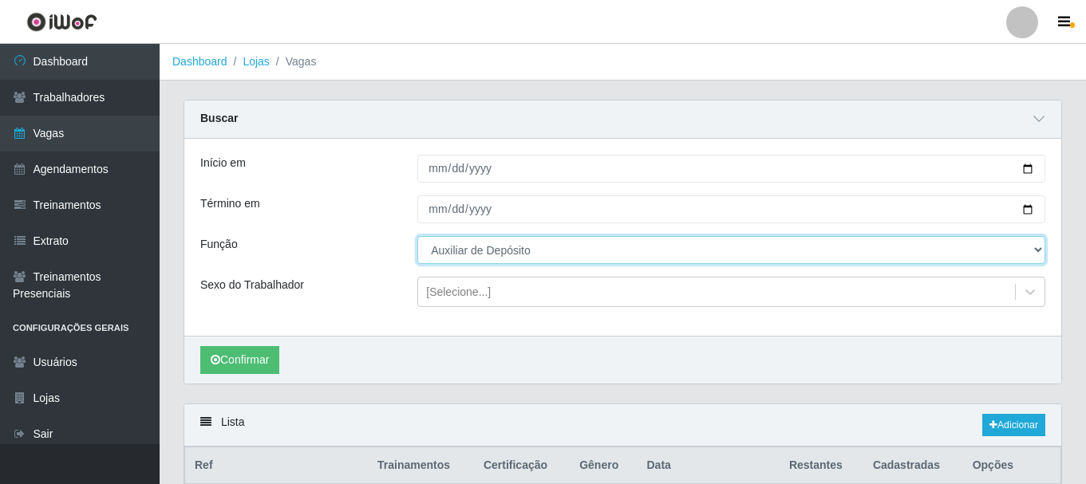
click at [448, 253] on select "[Selecione...] ASG ASG + ASG ++ Auxiliar de Depósito Auxiliar de Depósito + Aux…" at bounding box center [731, 250] width 628 height 28
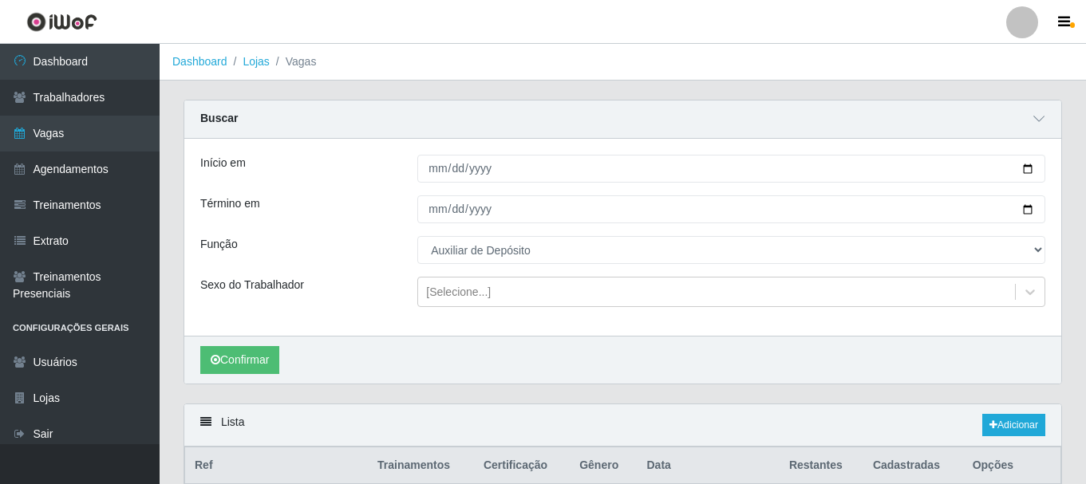
click at [346, 187] on div "Início em 2025-10-06 Término em 2025-01-06 Função [Selecione...] ASG ASG + ASG …" at bounding box center [622, 237] width 877 height 197
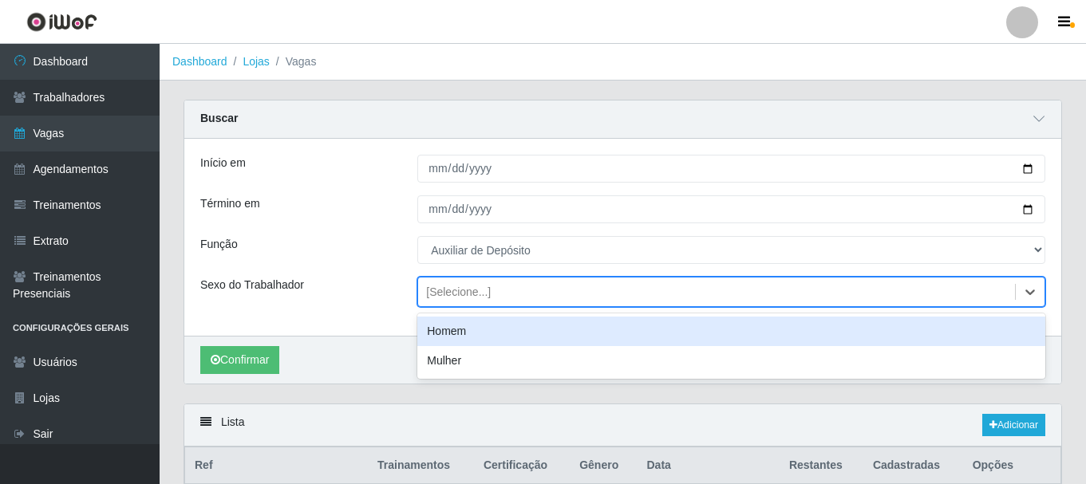
click at [446, 291] on div "[Selecione...]" at bounding box center [458, 292] width 65 height 17
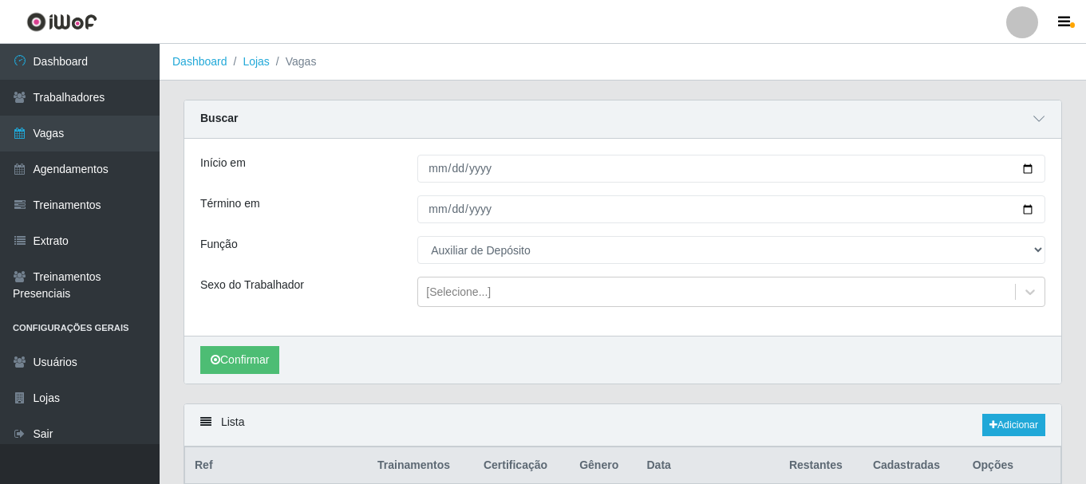
click at [377, 256] on div "Função" at bounding box center [296, 250] width 217 height 28
click at [248, 363] on button "Confirmar" at bounding box center [239, 360] width 79 height 28
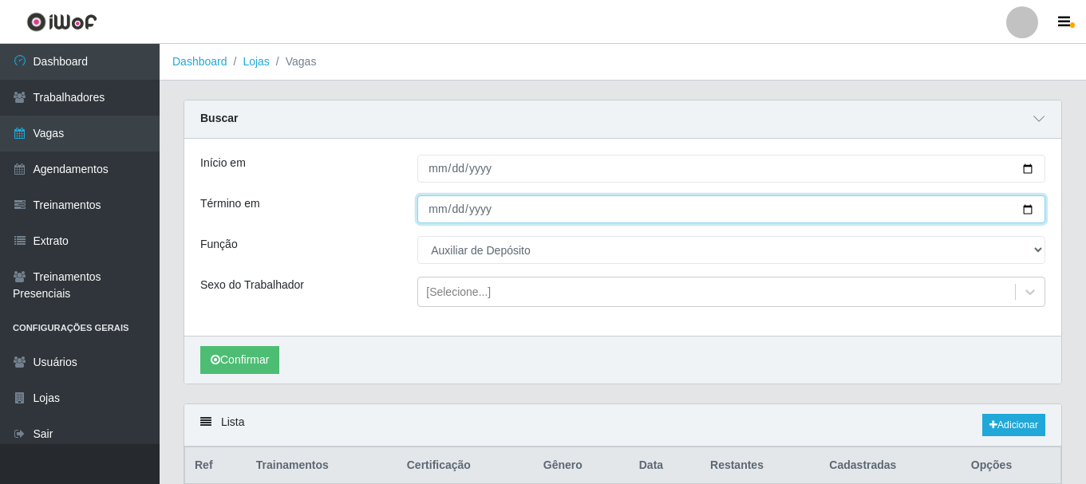
click at [1029, 210] on input "2025-01-06" at bounding box center [731, 209] width 628 height 28
type input "2025-10-06"
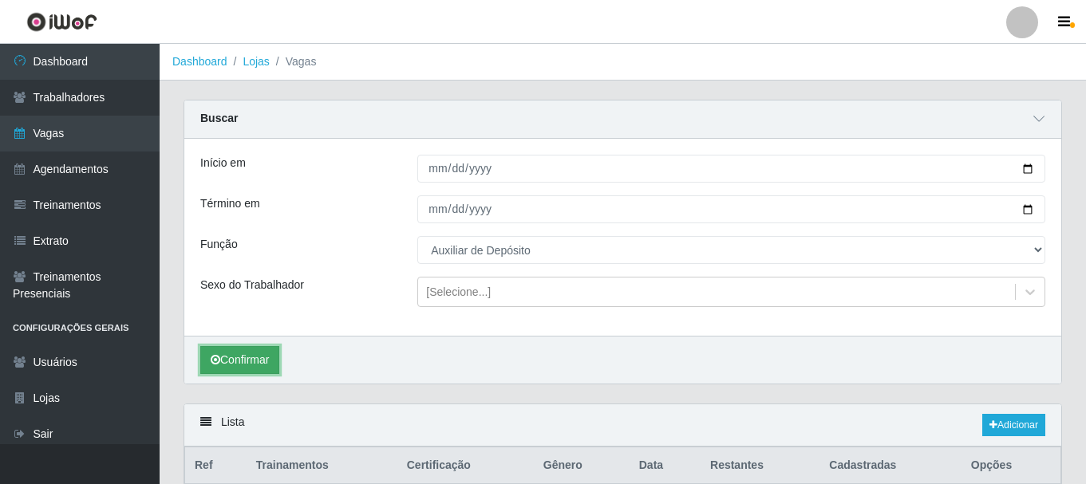
click at [228, 357] on button "Confirmar" at bounding box center [239, 360] width 79 height 28
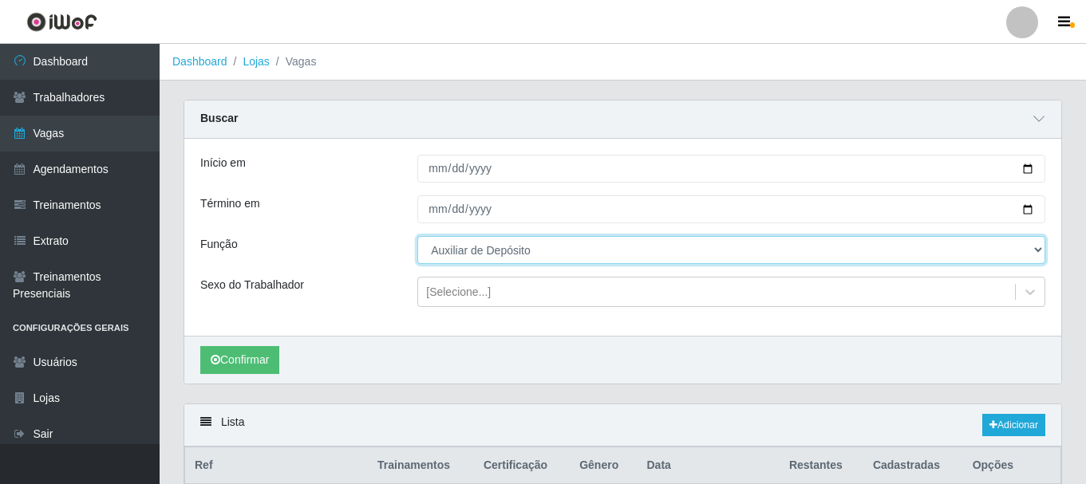
click at [578, 259] on select "[Selecione...] ASG ASG + ASG ++ Auxiliar de Depósito Auxiliar de Depósito + Aux…" at bounding box center [731, 250] width 628 height 28
select select "107"
click at [417, 237] on select "[Selecione...] ASG ASG + ASG ++ Auxiliar de Depósito Auxiliar de Depósito + Aux…" at bounding box center [731, 250] width 628 height 28
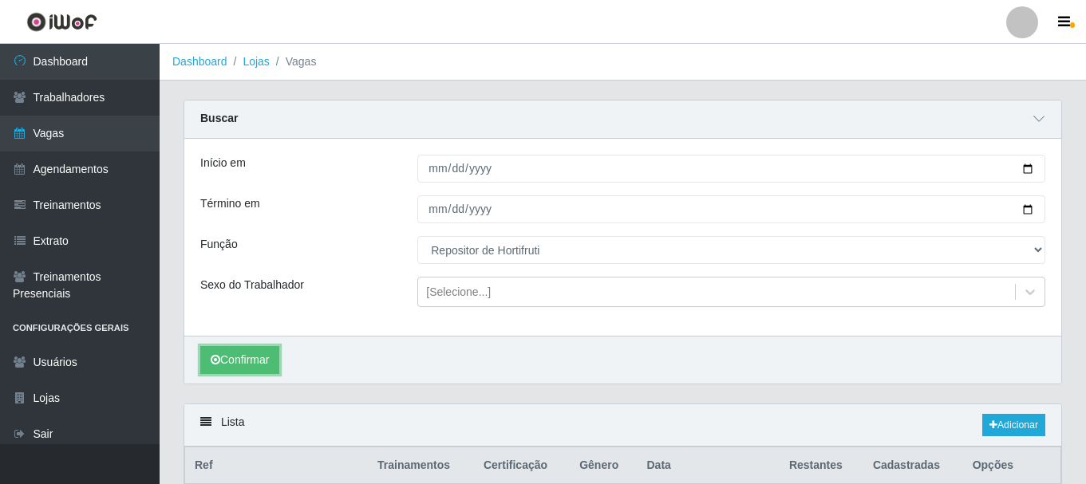
drag, startPoint x: 251, startPoint y: 360, endPoint x: 298, endPoint y: 336, distance: 53.5
click at [250, 361] on button "Confirmar" at bounding box center [239, 360] width 79 height 28
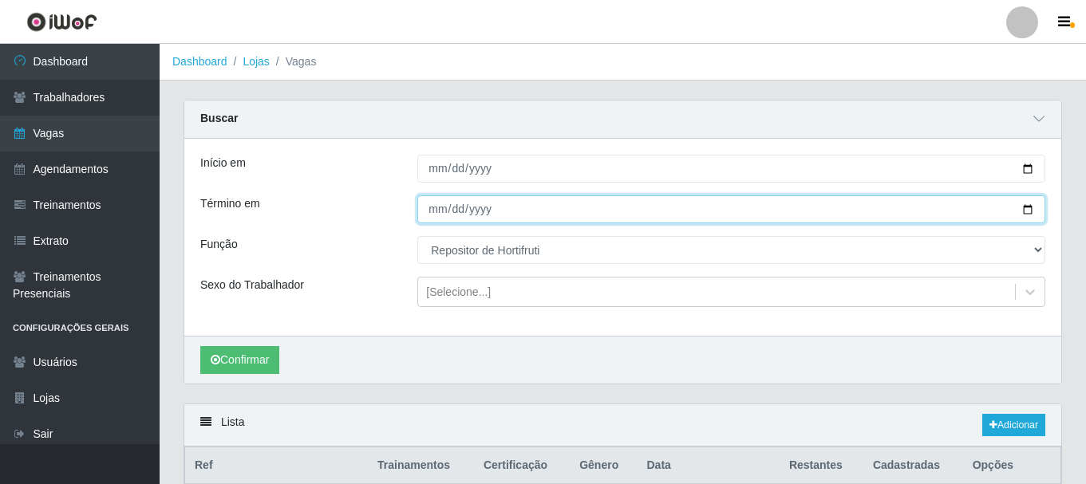
click at [1029, 213] on input "2025-10-06" at bounding box center [731, 209] width 628 height 28
type input "[DATE]"
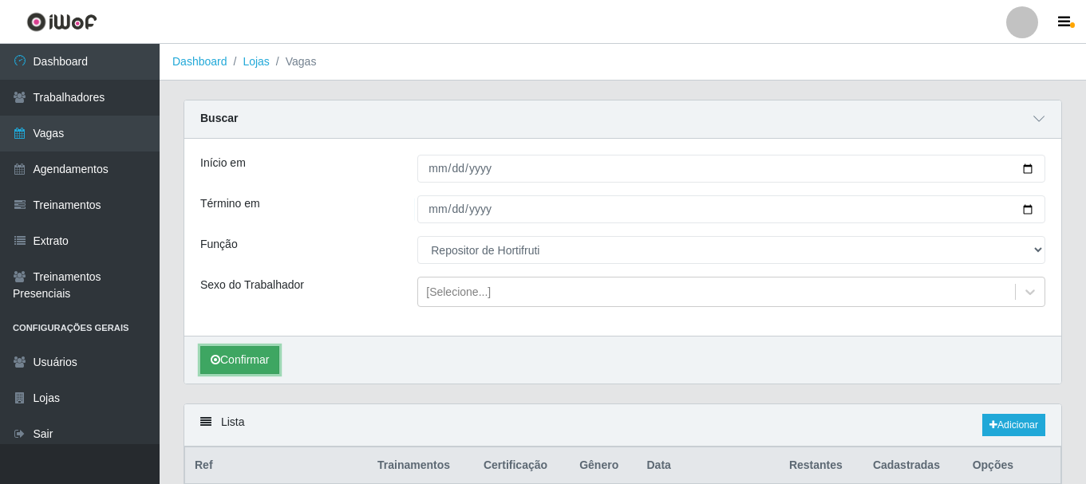
click at [237, 361] on button "Confirmar" at bounding box center [239, 360] width 79 height 28
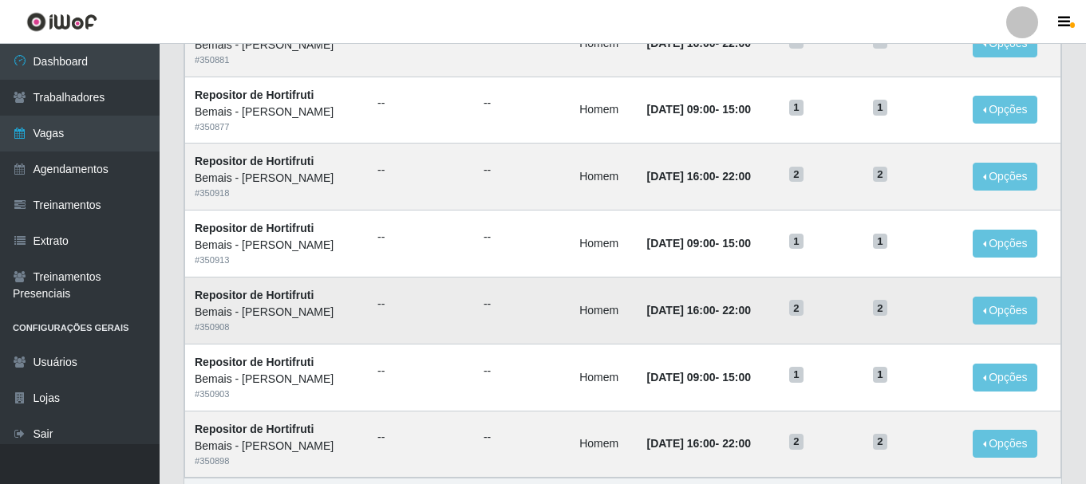
scroll to position [1113, 0]
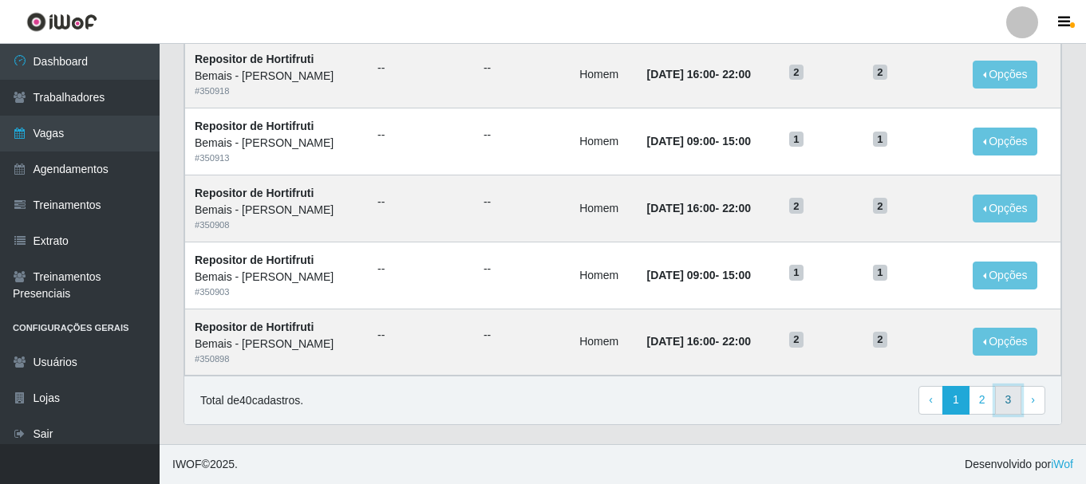
click at [1010, 398] on link "3" at bounding box center [1008, 400] width 27 height 29
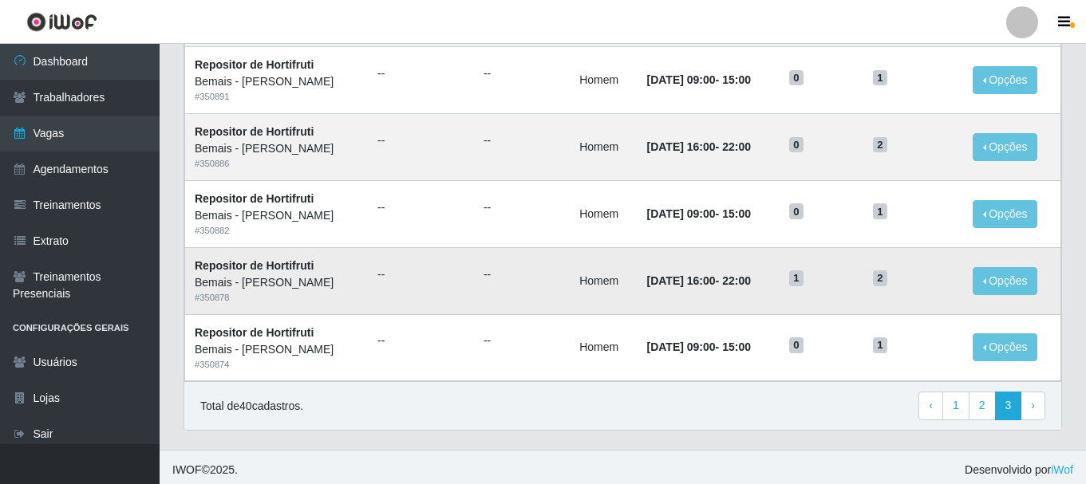
scroll to position [534, 0]
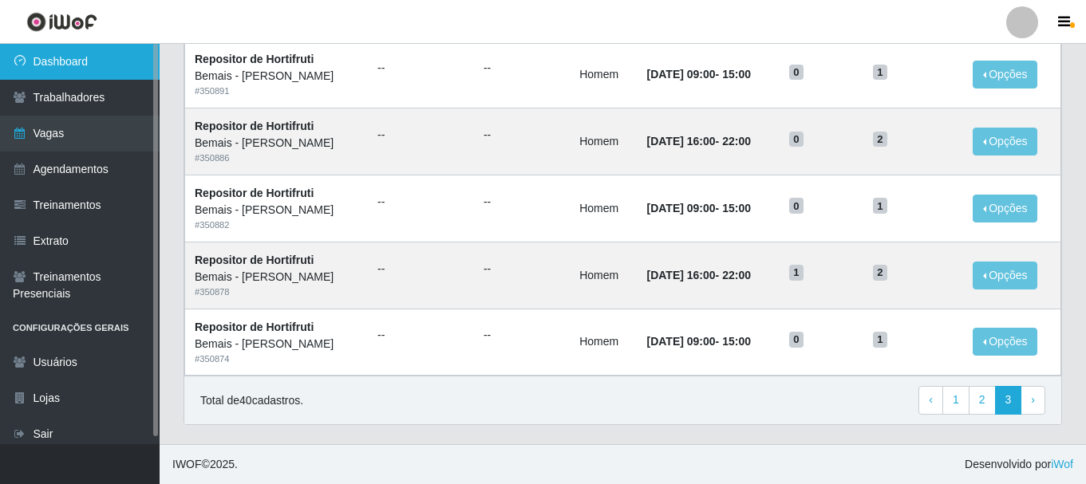
click at [77, 55] on link "Dashboard" at bounding box center [80, 62] width 160 height 36
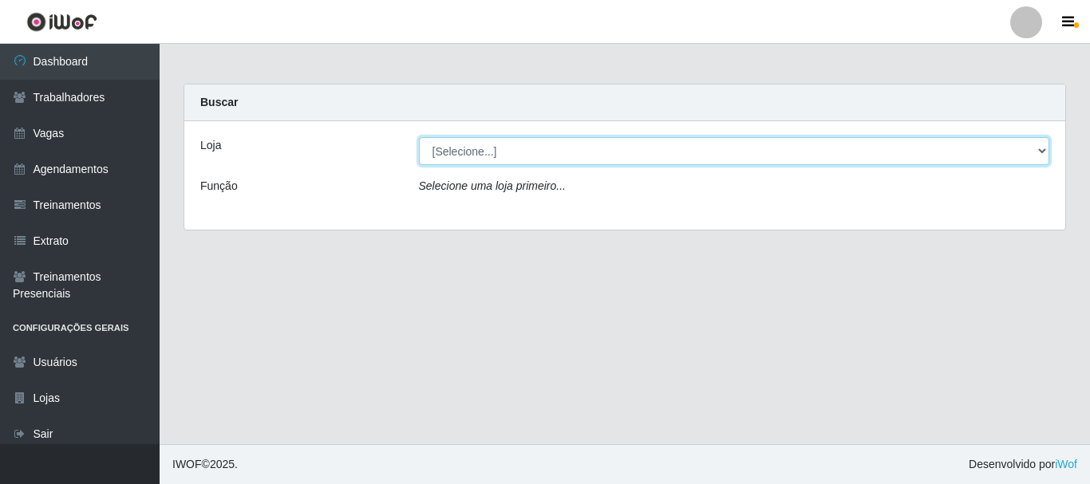
click at [595, 150] on select "[Selecione...] [PERSON_NAME]" at bounding box center [734, 151] width 631 height 28
select select "230"
click at [419, 137] on select "[Selecione...] [PERSON_NAME]" at bounding box center [734, 151] width 631 height 28
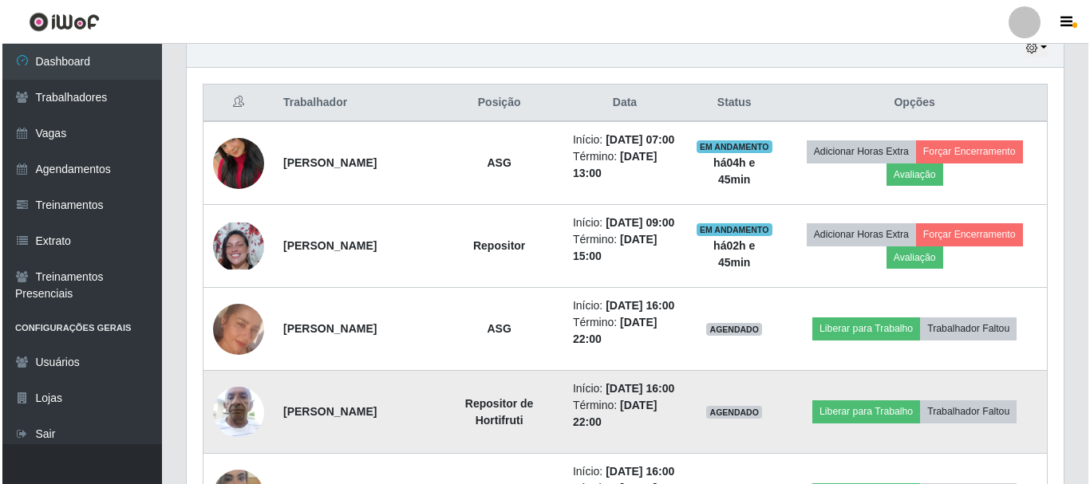
scroll to position [638, 0]
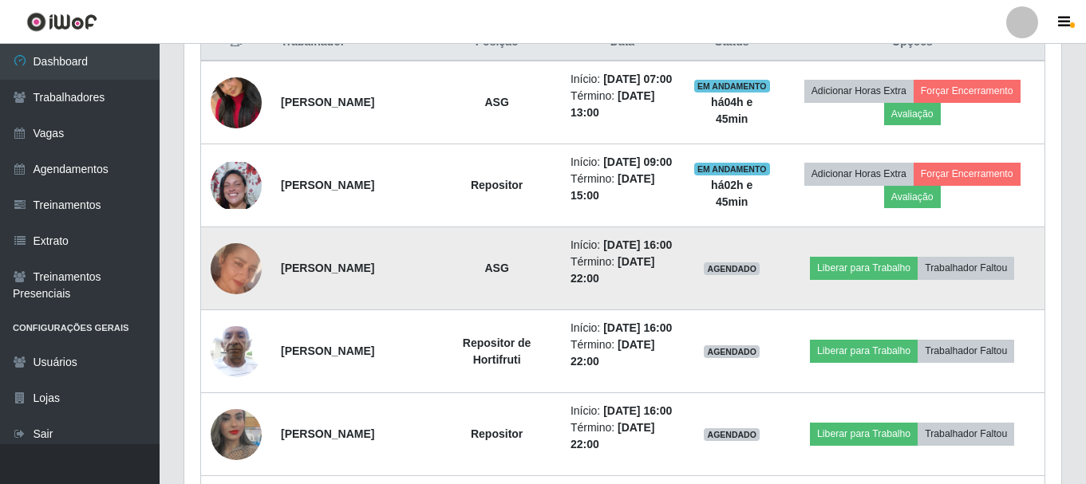
click at [229, 294] on img at bounding box center [236, 268] width 51 height 51
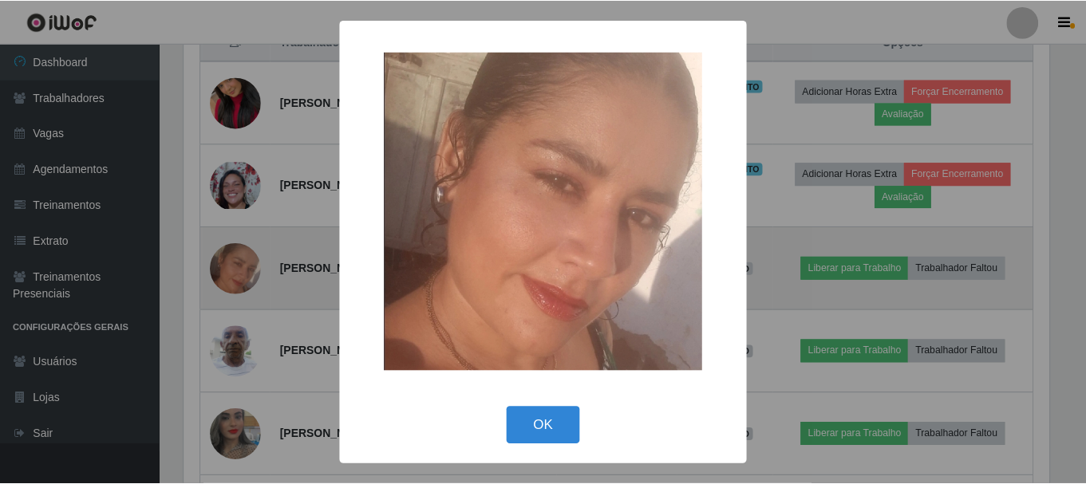
scroll to position [331, 869]
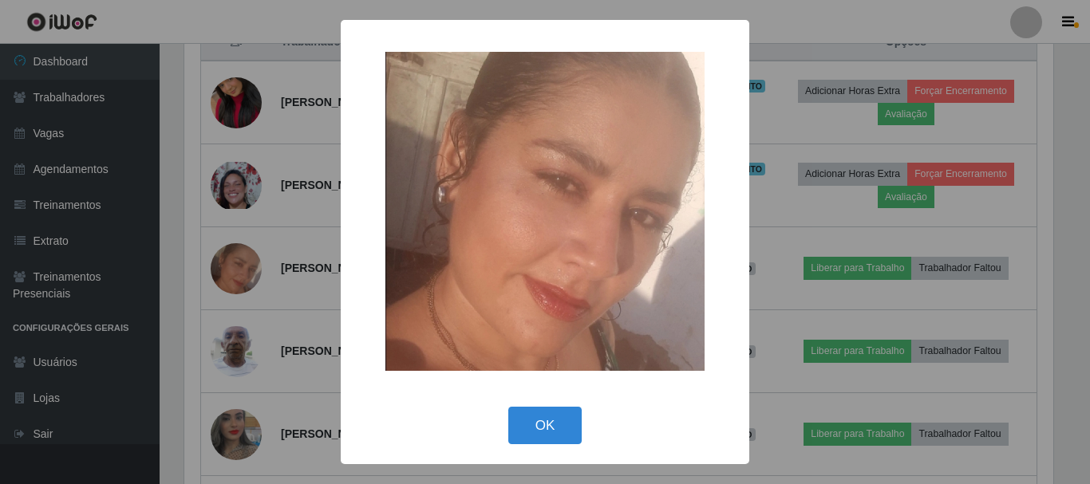
click at [198, 319] on div "× OK Cancel" at bounding box center [545, 242] width 1090 height 484
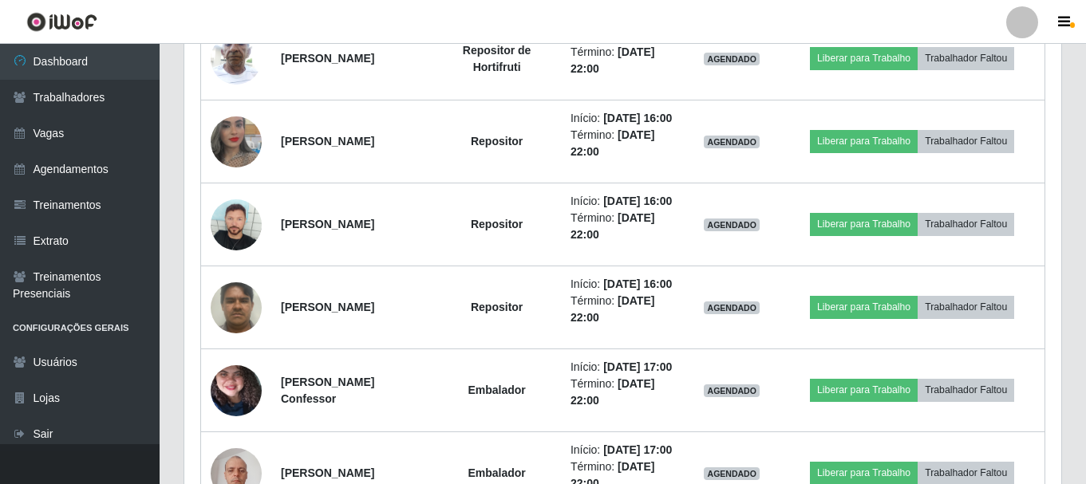
scroll to position [930, 0]
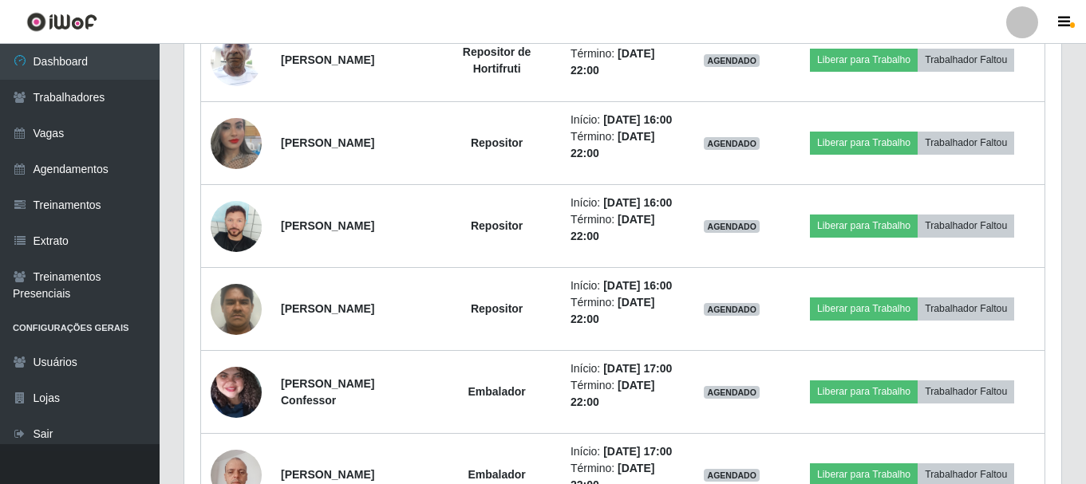
click at [67, 445] on button "button" at bounding box center [80, 464] width 160 height 40
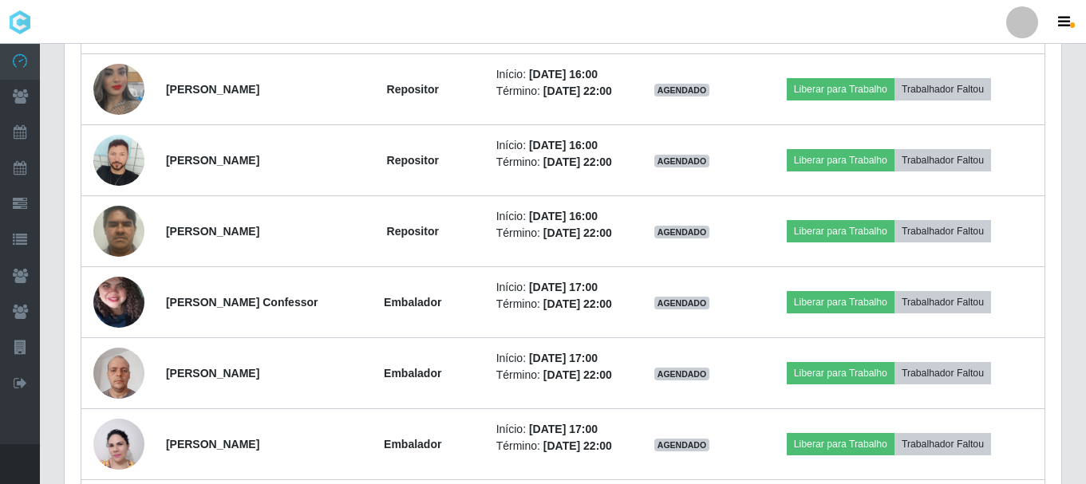
scroll to position [331, 997]
click at [26, 417] on ul "Dashboard Trabalhadores Vagas Agendamentos Treinamentos Extrato Treinamentos Pr…" at bounding box center [20, 244] width 40 height 401
drag, startPoint x: 34, startPoint y: 408, endPoint x: 69, endPoint y: 412, distance: 35.3
click at [69, 412] on div "Trabalhador Posição Data Status Opções Karollayne Carvalho Lino ASG Início: 06/…" at bounding box center [563, 177] width 997 height 922
